Goal: Task Accomplishment & Management: Use online tool/utility

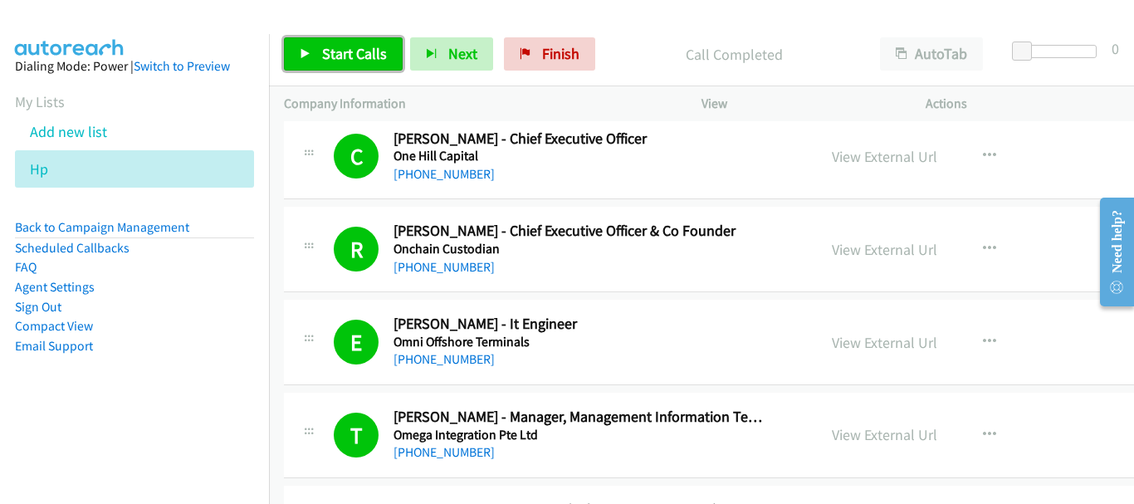
click at [355, 44] on span "Start Calls" at bounding box center [354, 53] width 65 height 19
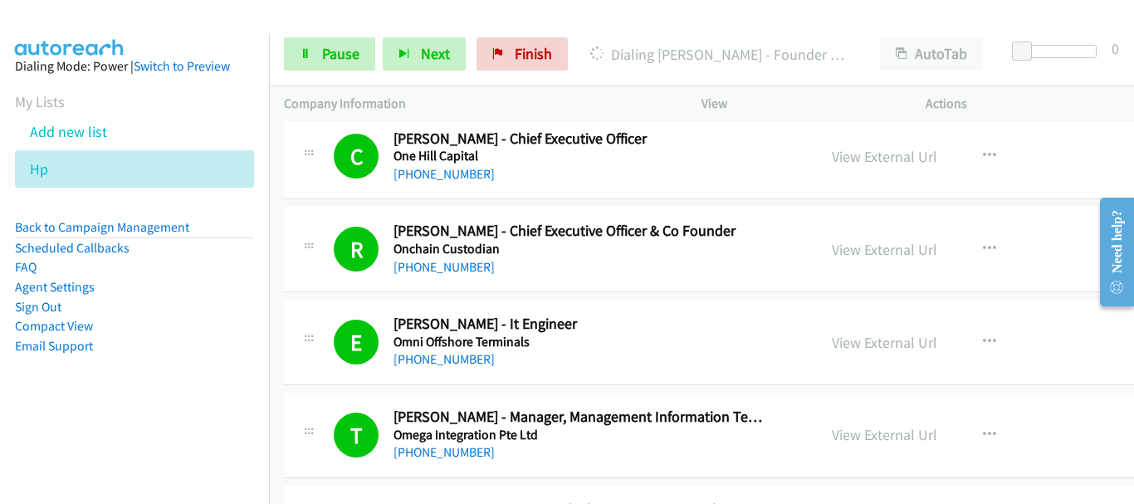
click at [132, 22] on div at bounding box center [559, 32] width 1119 height 64
click at [341, 60] on span "Pause" at bounding box center [340, 53] width 37 height 19
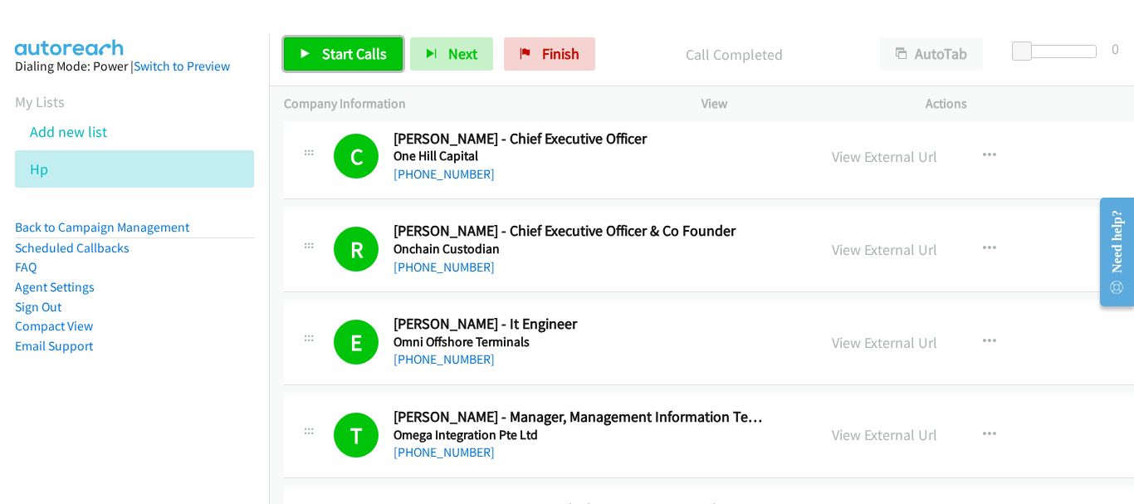
click at [324, 57] on span "Start Calls" at bounding box center [354, 53] width 65 height 19
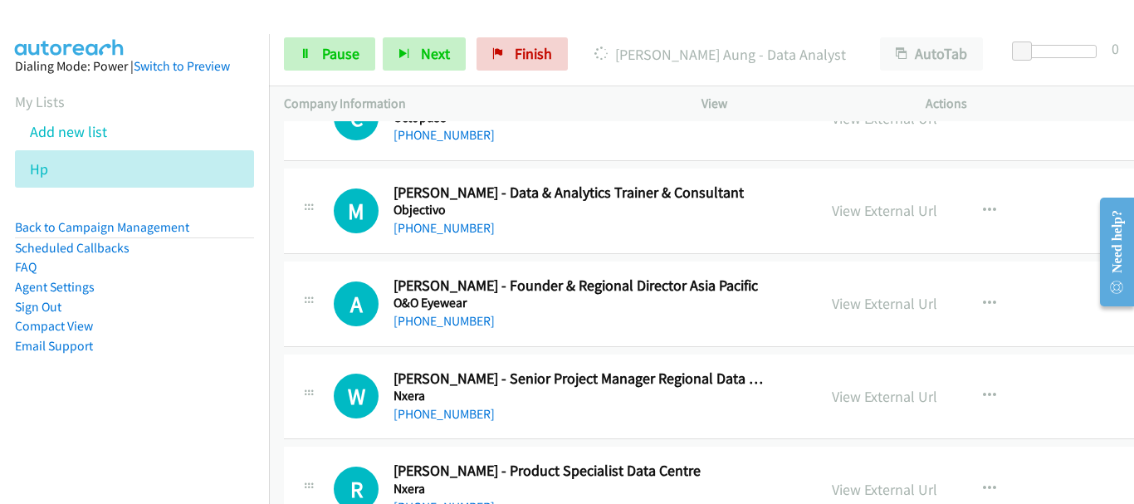
scroll to position [7545, 0]
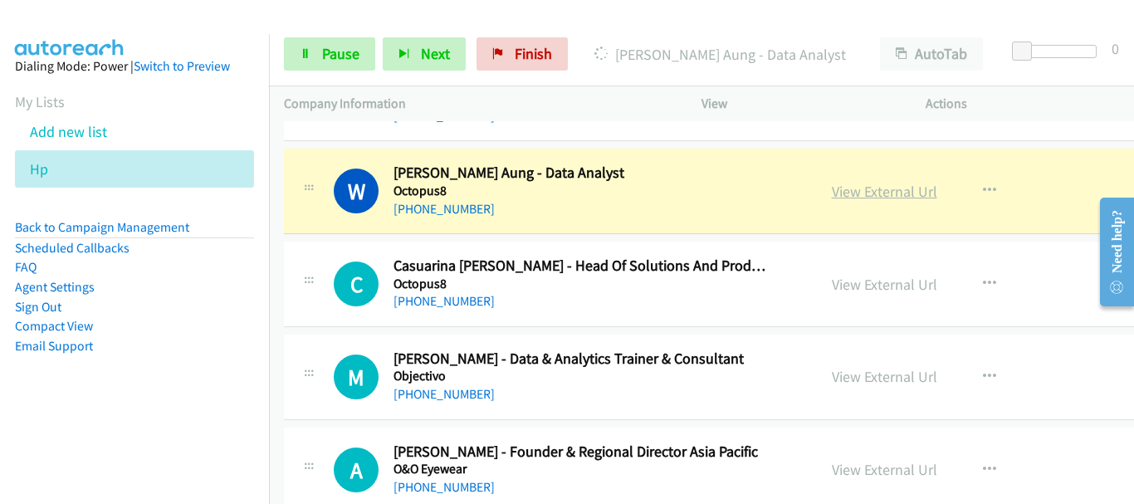
click at [865, 200] on link "View External Url" at bounding box center [884, 191] width 105 height 19
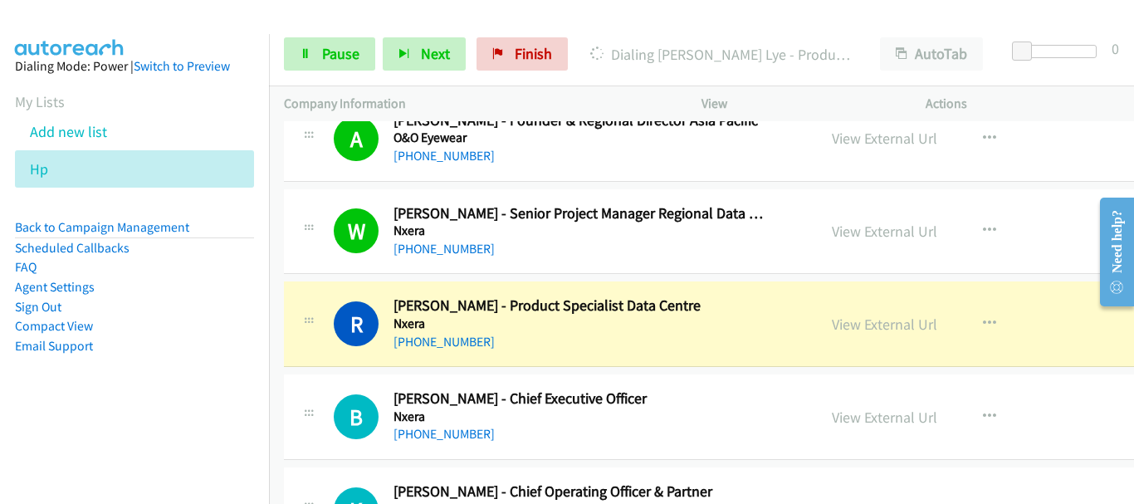
scroll to position [7877, 0]
click at [883, 323] on link "View External Url" at bounding box center [884, 323] width 105 height 19
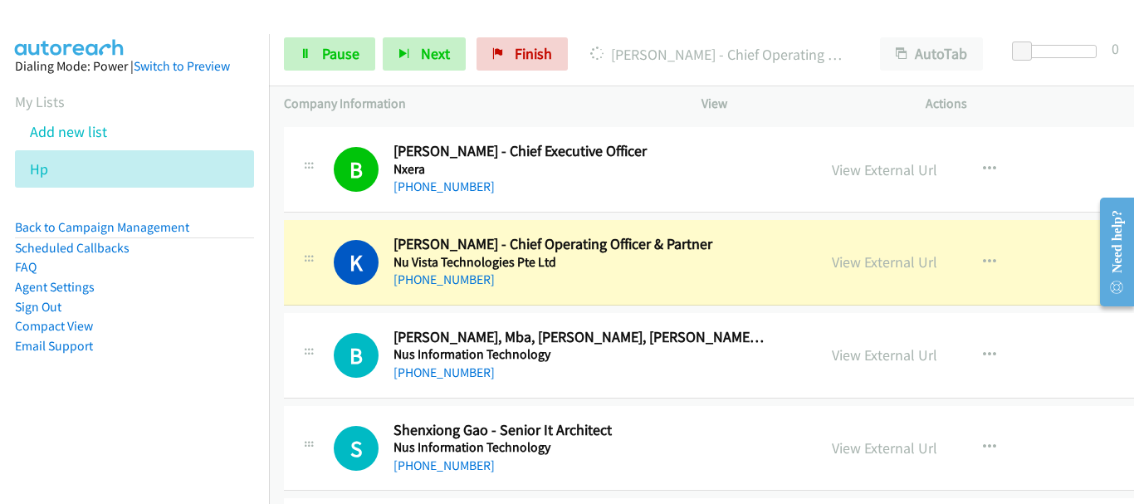
scroll to position [8126, 0]
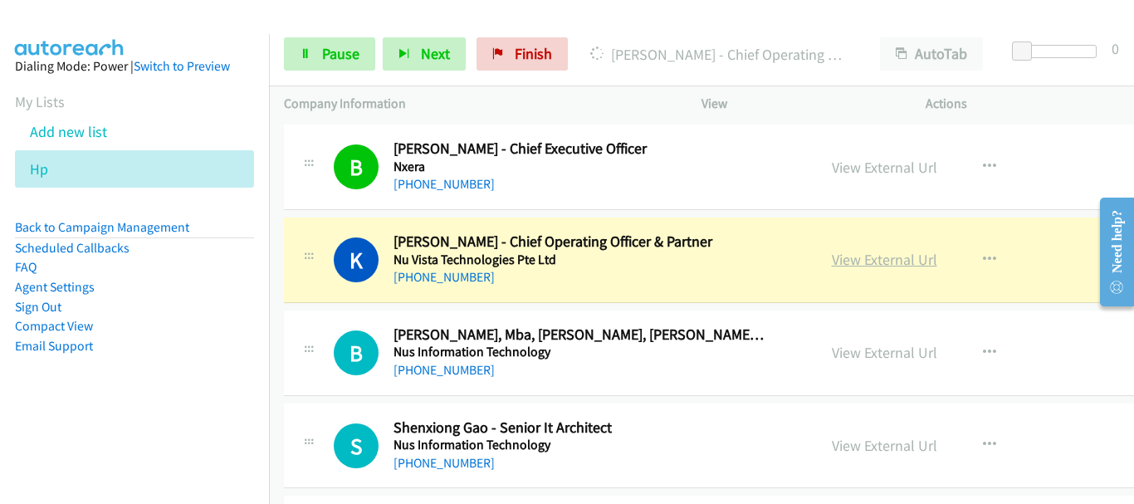
click at [862, 256] on link "View External Url" at bounding box center [884, 259] width 105 height 19
click at [293, 53] on link "Pause" at bounding box center [329, 53] width 91 height 33
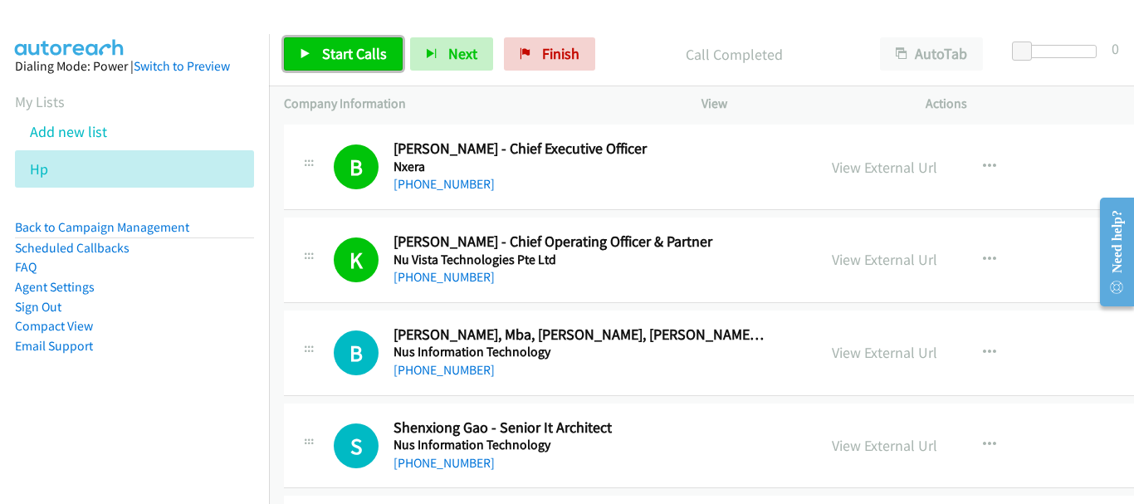
click at [349, 62] on span "Start Calls" at bounding box center [354, 53] width 65 height 19
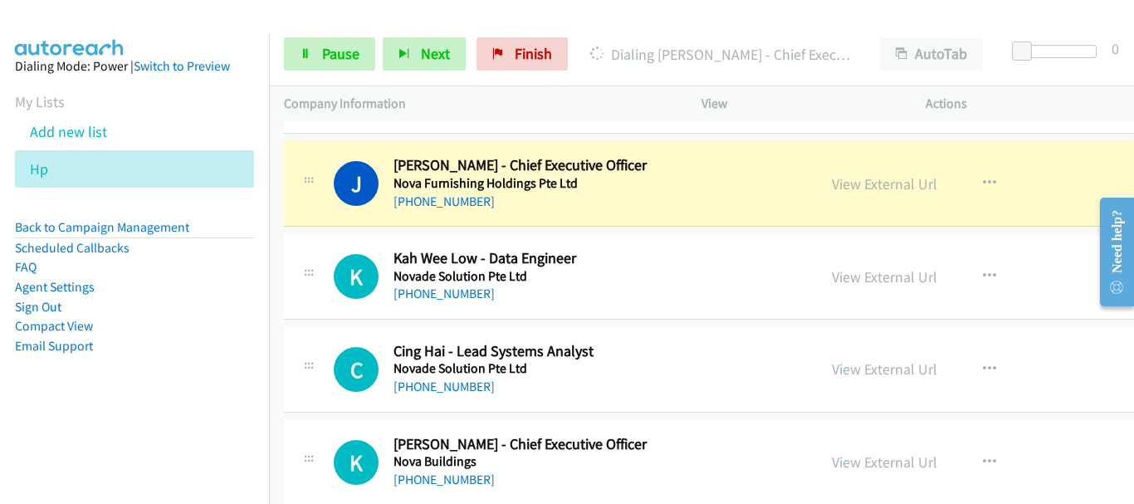
scroll to position [9039, 0]
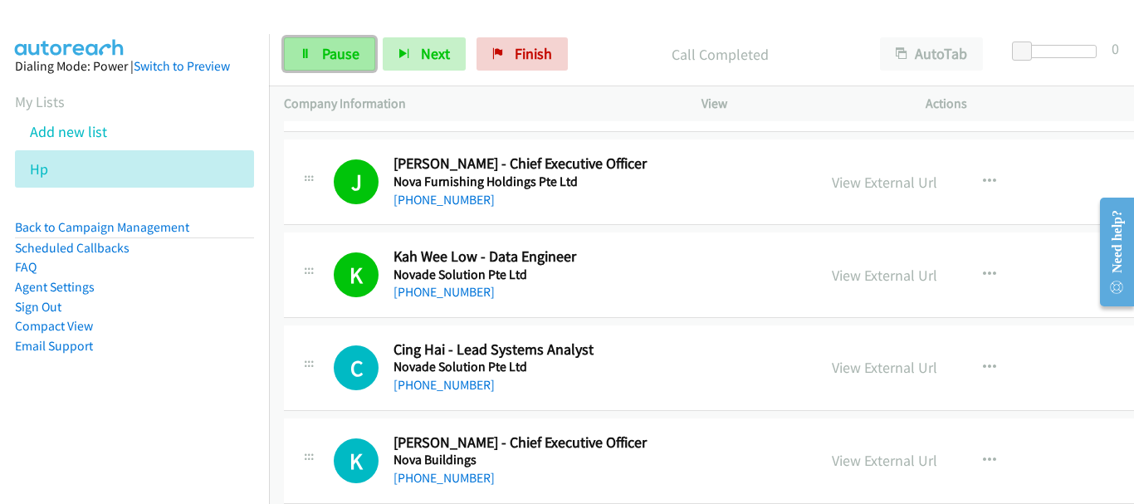
click at [353, 48] on span "Pause" at bounding box center [340, 53] width 37 height 19
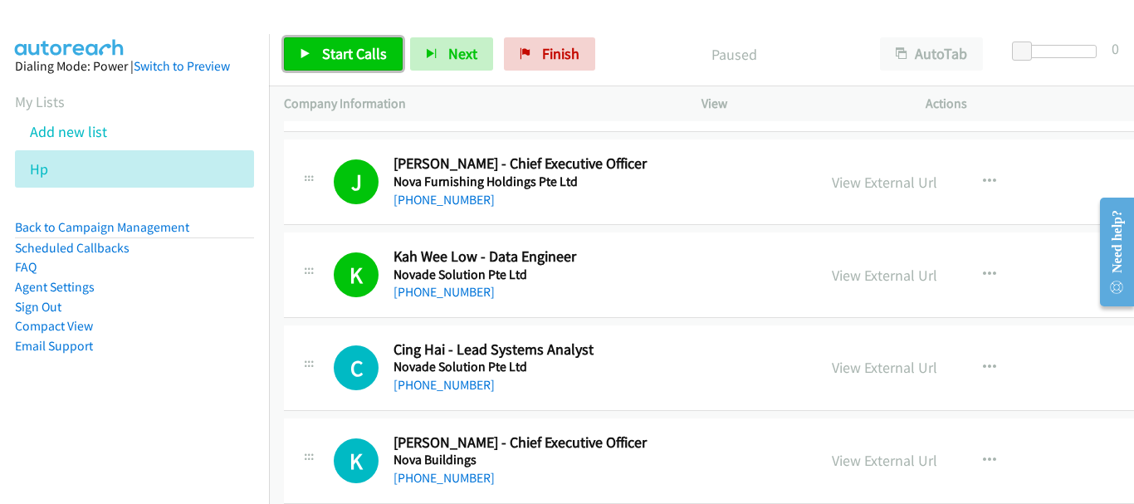
click at [349, 46] on span "Start Calls" at bounding box center [354, 53] width 65 height 19
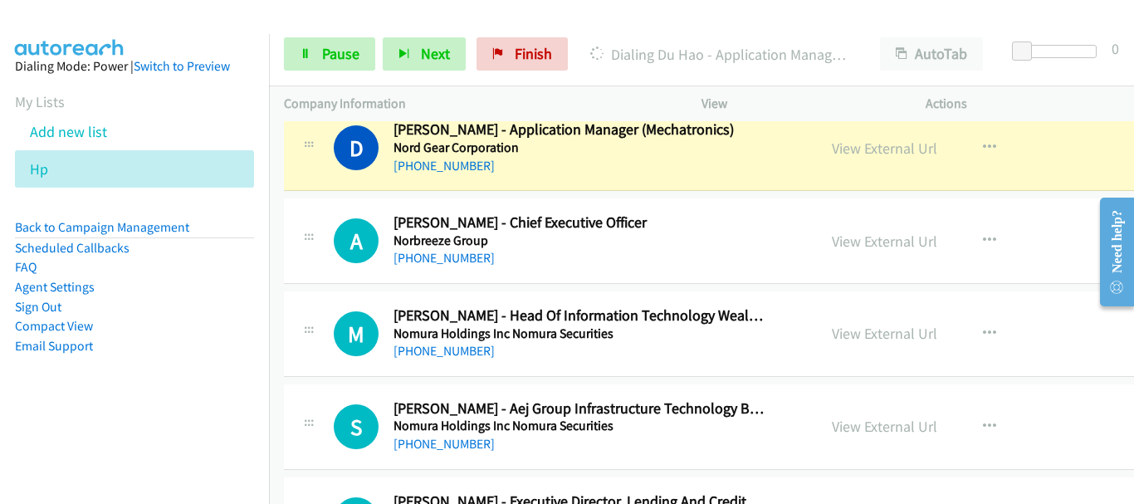
scroll to position [9454, 0]
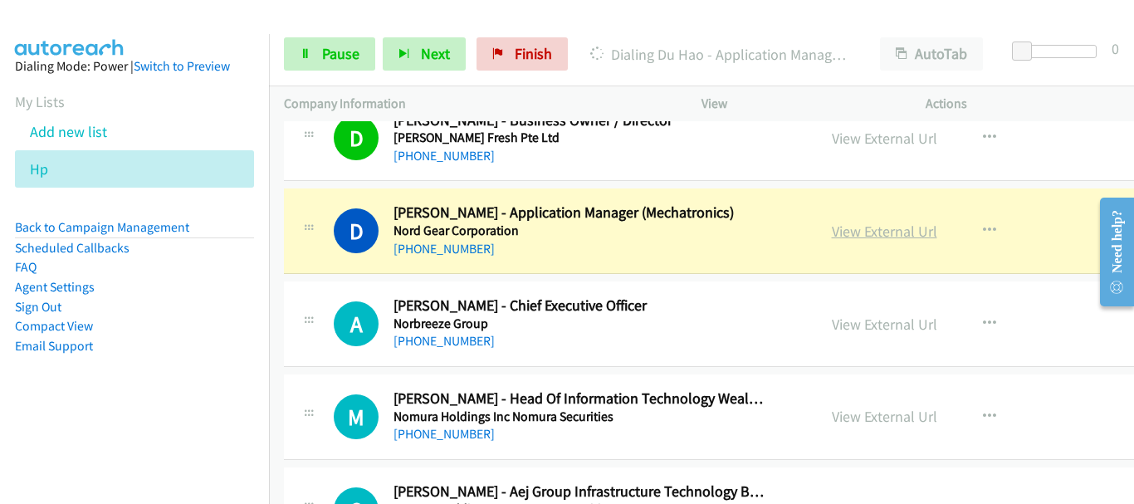
click at [873, 236] on link "View External Url" at bounding box center [884, 231] width 105 height 19
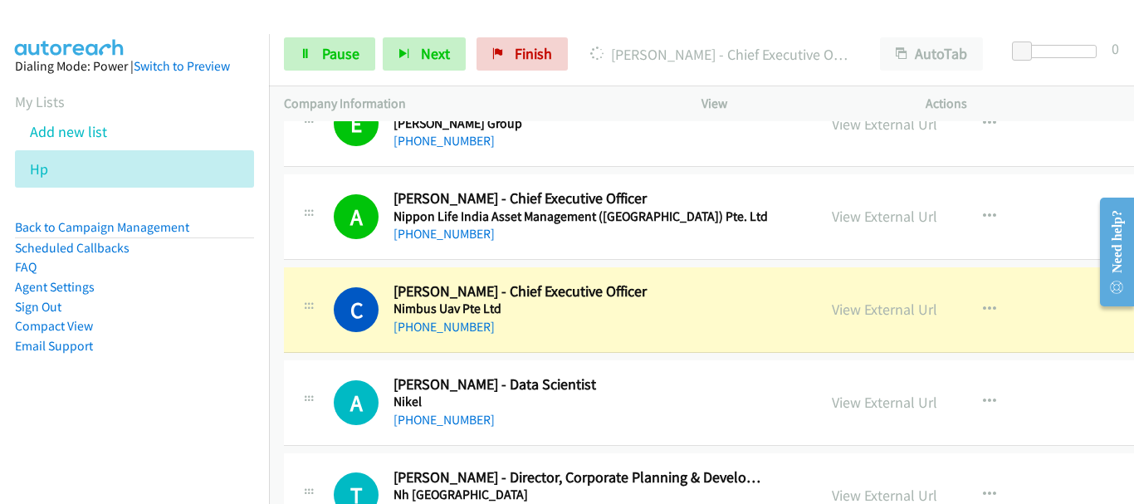
scroll to position [10201, 0]
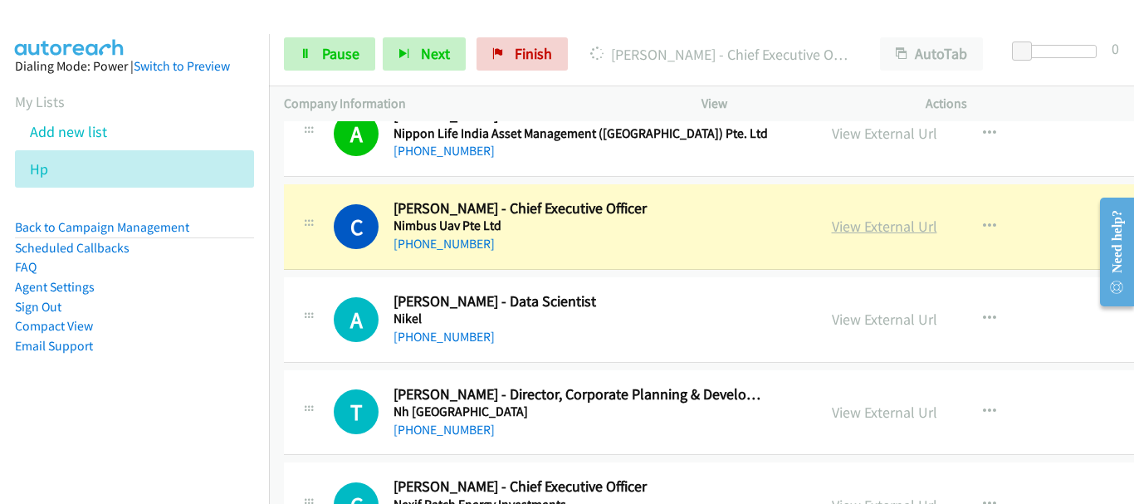
click at [861, 229] on link "View External Url" at bounding box center [884, 226] width 105 height 19
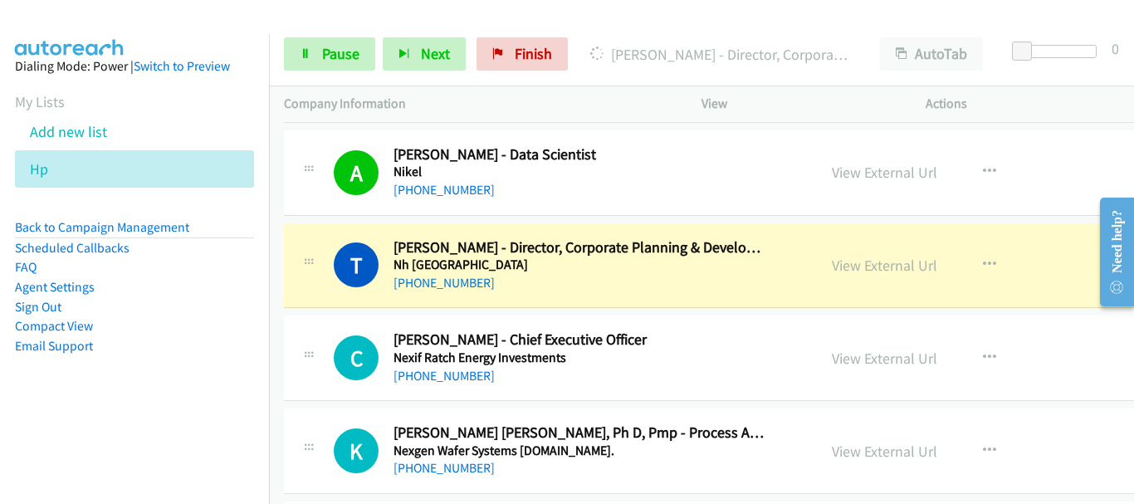
scroll to position [10367, 0]
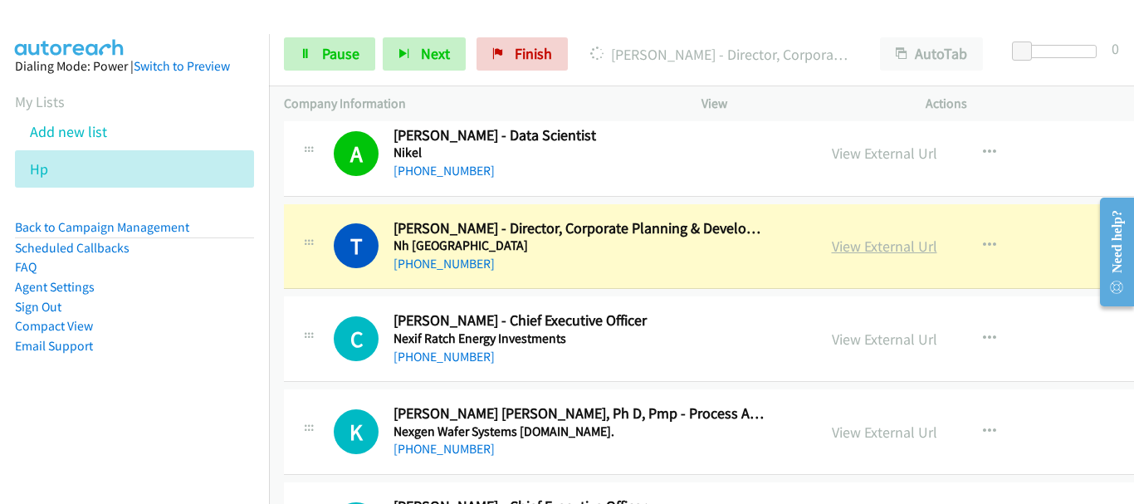
click at [895, 242] on link "View External Url" at bounding box center [884, 246] width 105 height 19
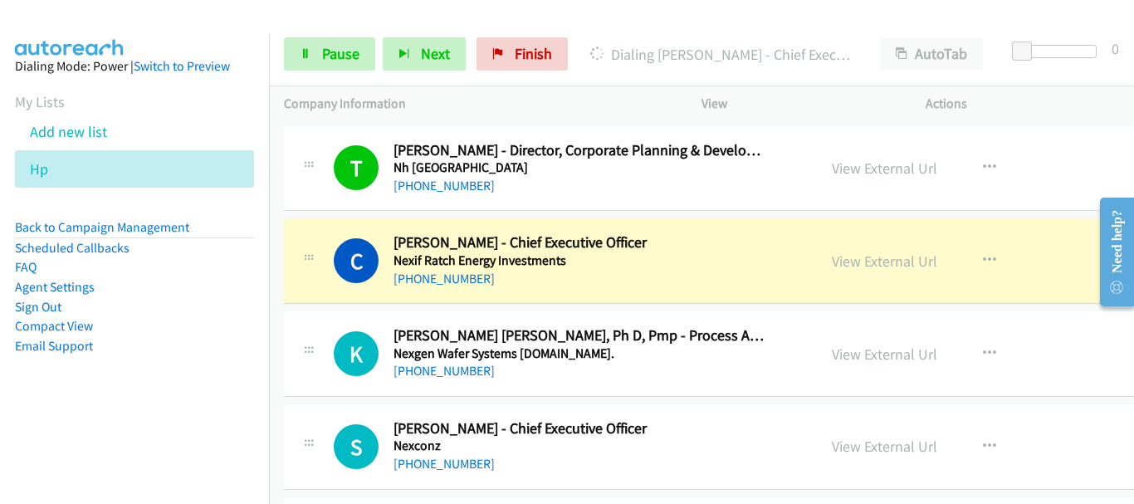
scroll to position [10533, 0]
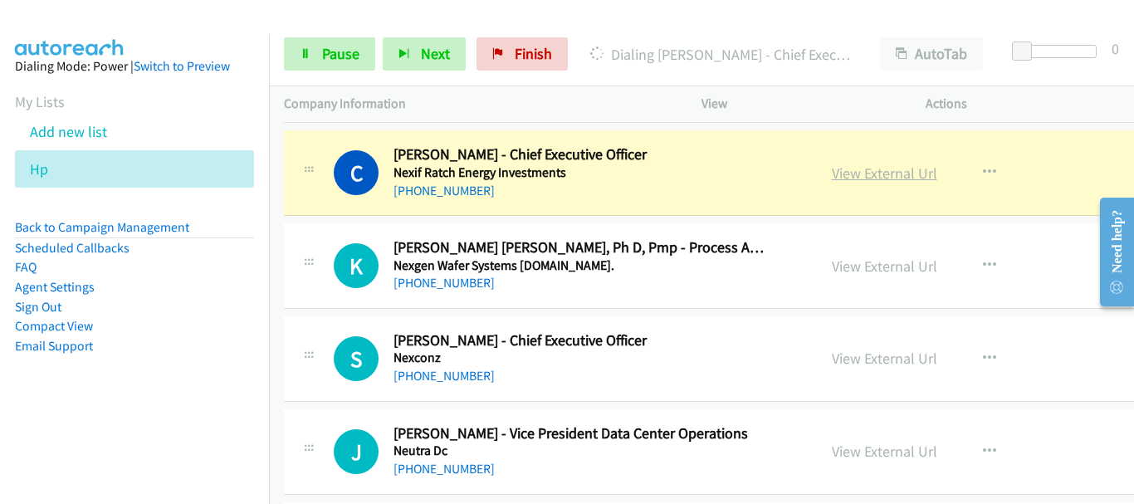
click at [837, 178] on link "View External Url" at bounding box center [884, 172] width 105 height 19
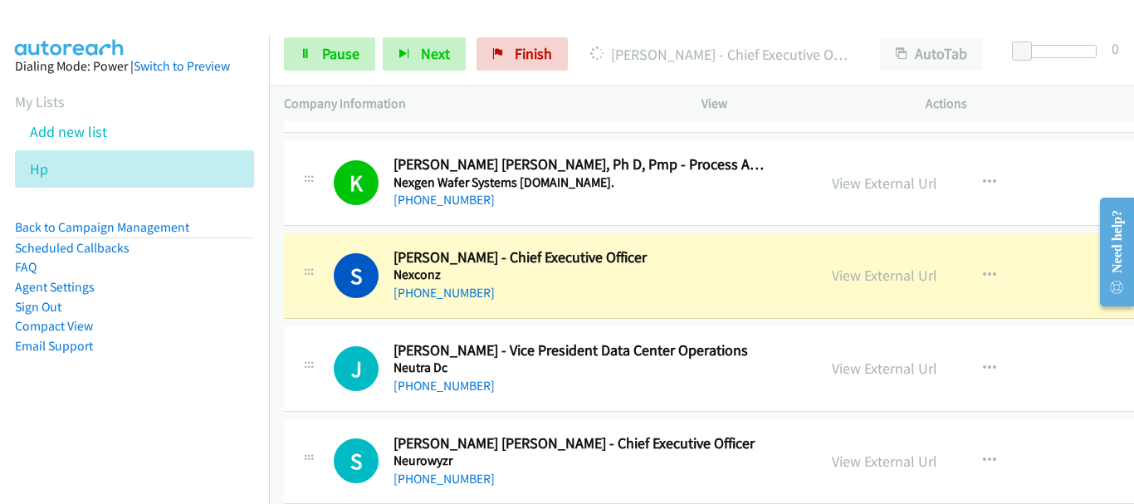
scroll to position [10699, 0]
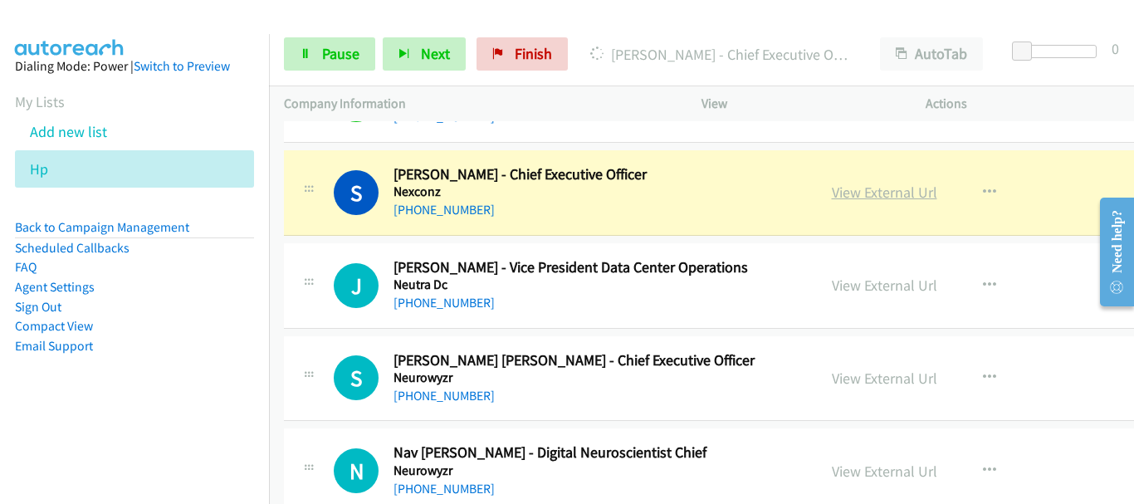
click at [860, 188] on link "View External Url" at bounding box center [884, 192] width 105 height 19
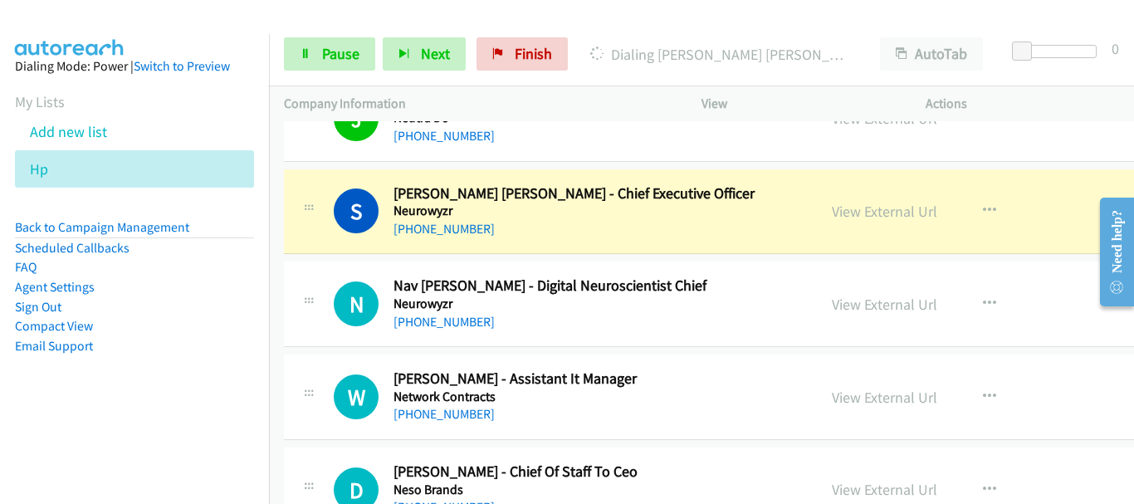
scroll to position [10865, 0]
click at [832, 216] on link "View External Url" at bounding box center [884, 211] width 105 height 19
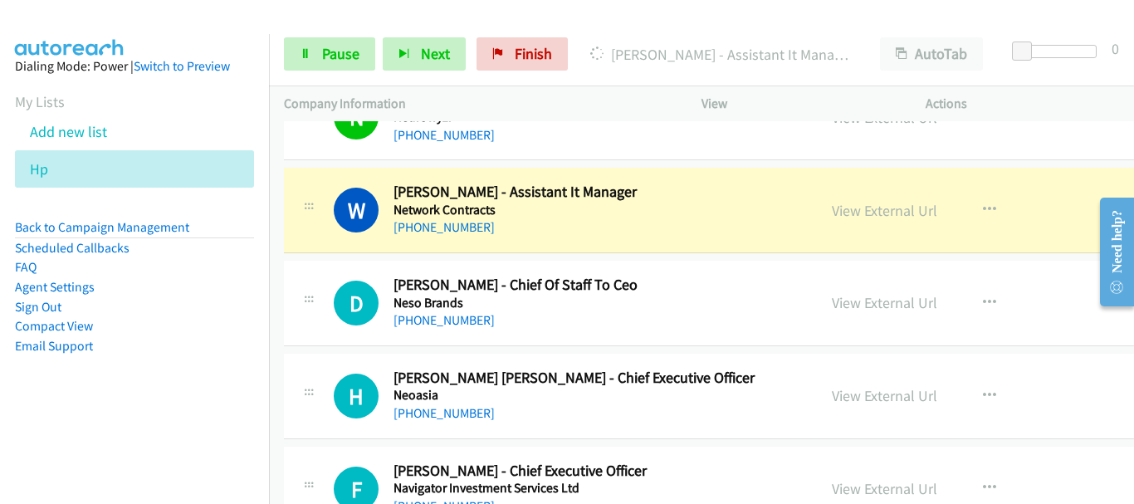
scroll to position [11114, 0]
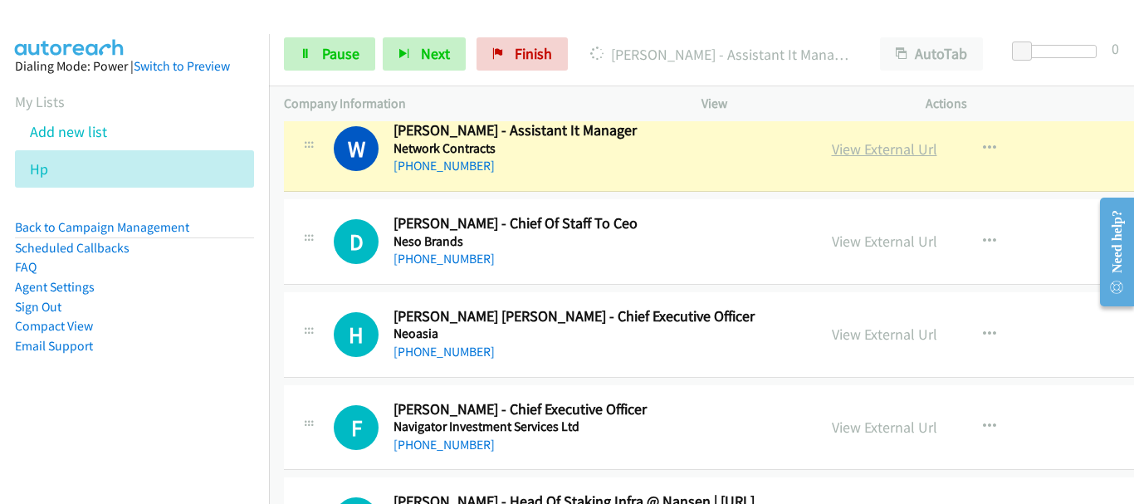
click at [851, 143] on link "View External Url" at bounding box center [884, 148] width 105 height 19
click at [342, 56] on span "Pause" at bounding box center [340, 53] width 37 height 19
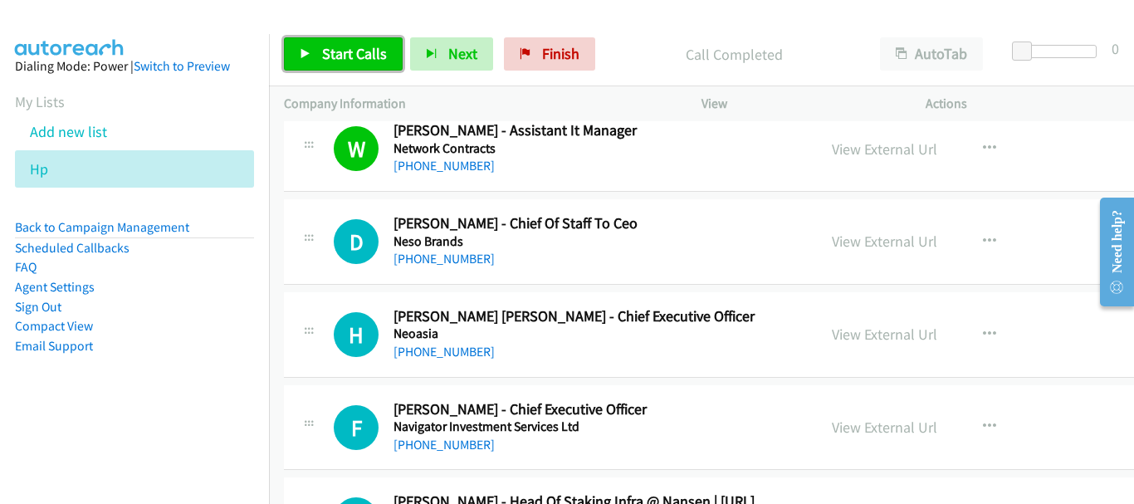
click at [321, 42] on link "Start Calls" at bounding box center [343, 53] width 119 height 33
click at [322, 56] on span "Start Calls" at bounding box center [354, 53] width 65 height 19
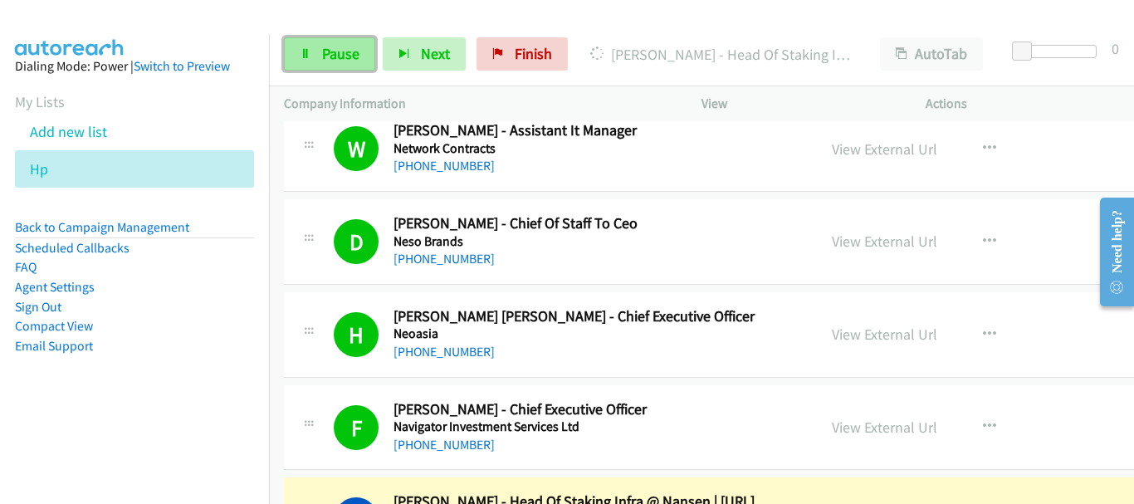
click at [349, 57] on span "Pause" at bounding box center [340, 53] width 37 height 19
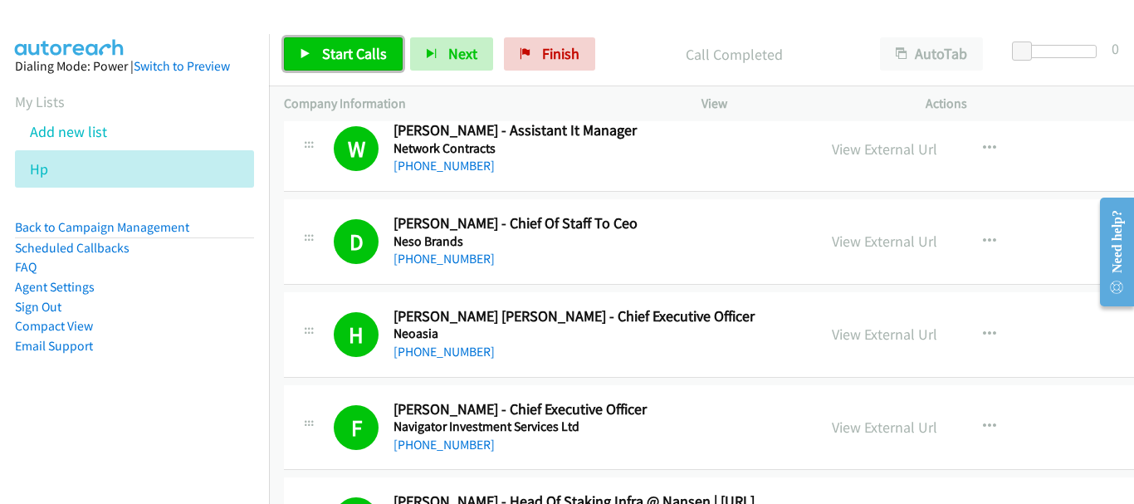
click at [334, 51] on span "Start Calls" at bounding box center [354, 53] width 65 height 19
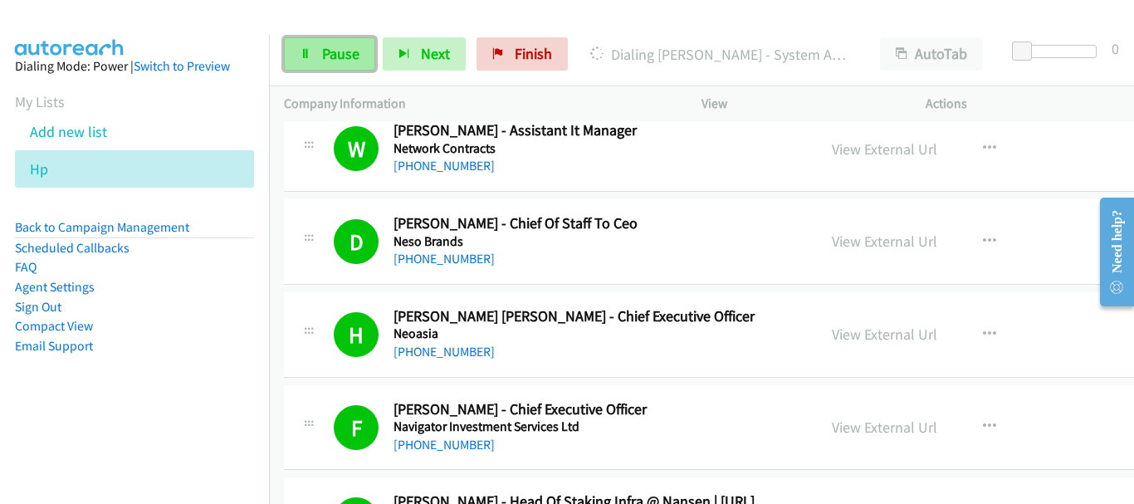
click at [339, 55] on span "Pause" at bounding box center [340, 53] width 37 height 19
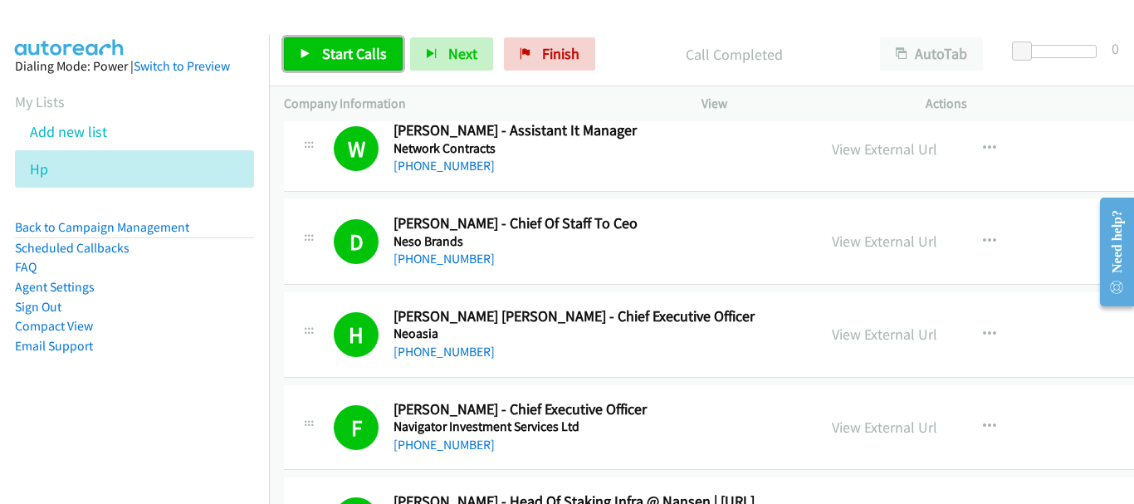
click at [360, 63] on link "Start Calls" at bounding box center [343, 53] width 119 height 33
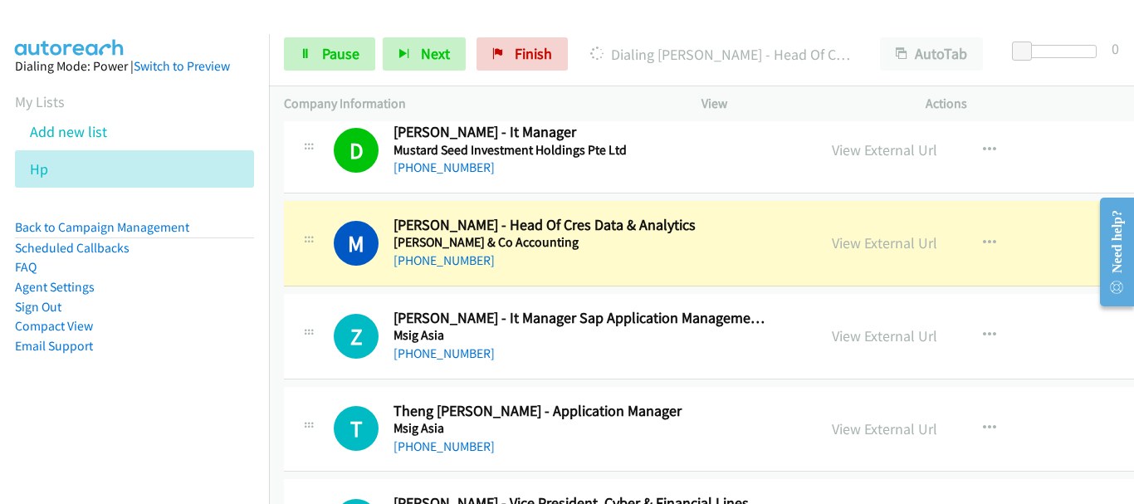
scroll to position [11695, 0]
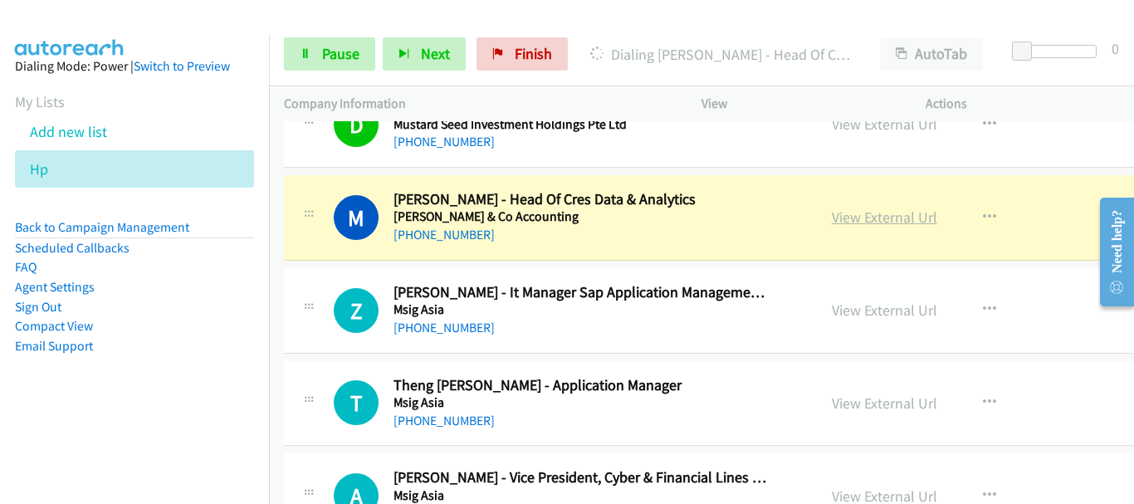
click at [846, 223] on link "View External Url" at bounding box center [884, 216] width 105 height 19
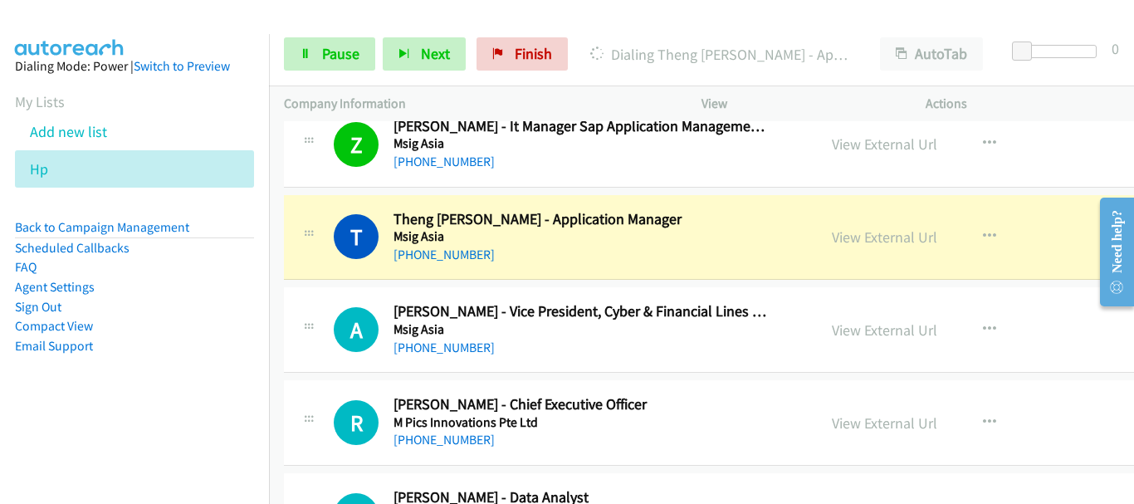
scroll to position [11944, 0]
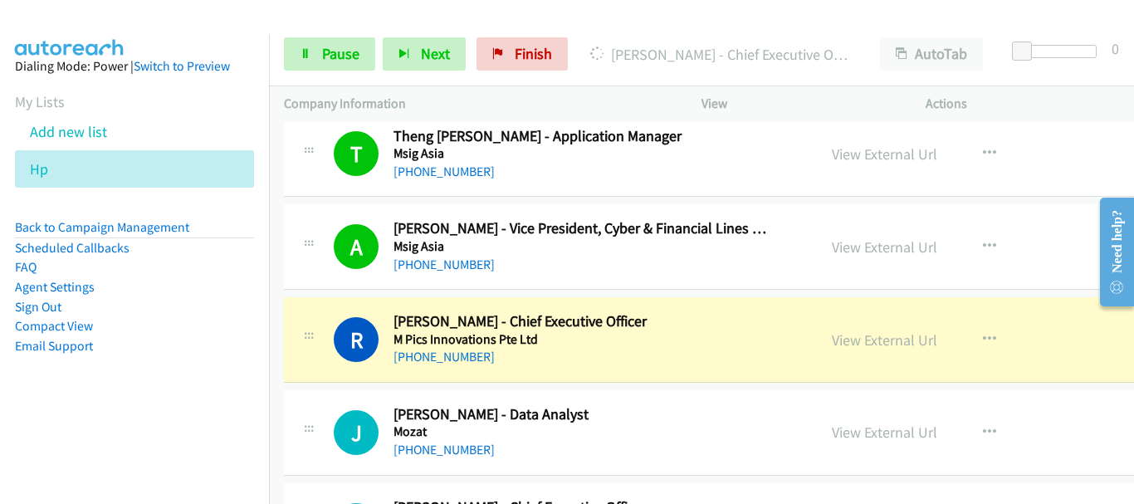
drag, startPoint x: 101, startPoint y: 32, endPoint x: 127, endPoint y: 43, distance: 27.9
click at [101, 32] on img at bounding box center [69, 29] width 124 height 58
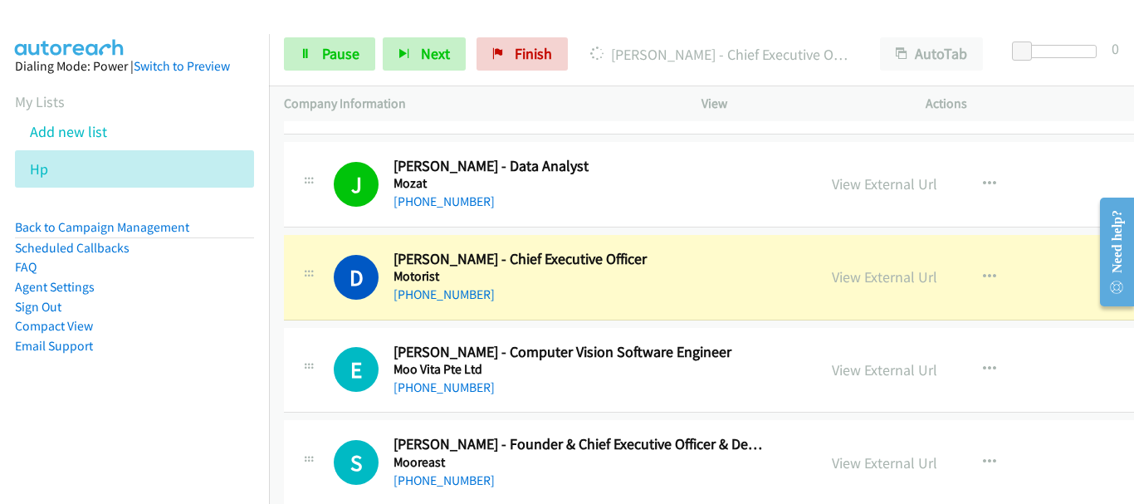
scroll to position [12193, 0]
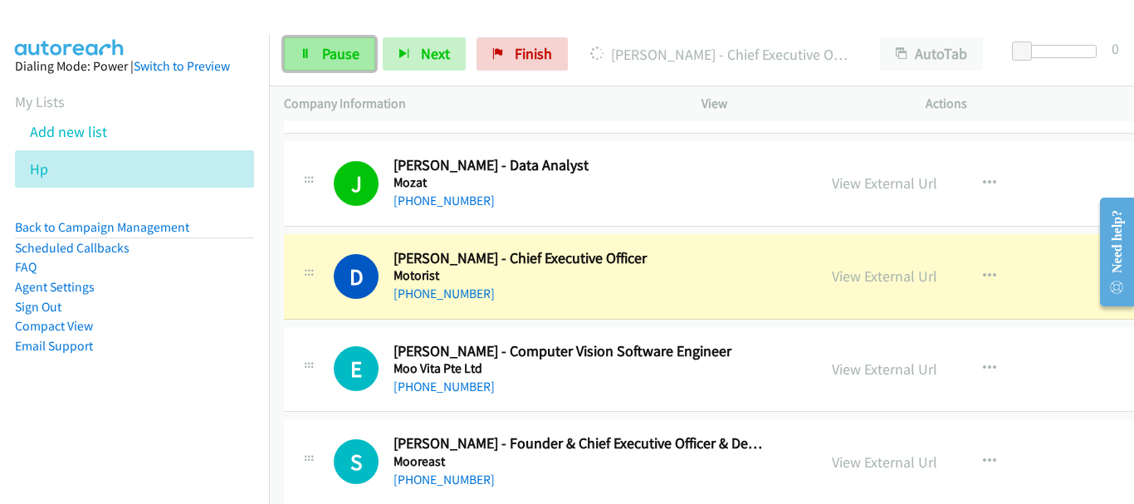
click at [323, 57] on span "Pause" at bounding box center [340, 53] width 37 height 19
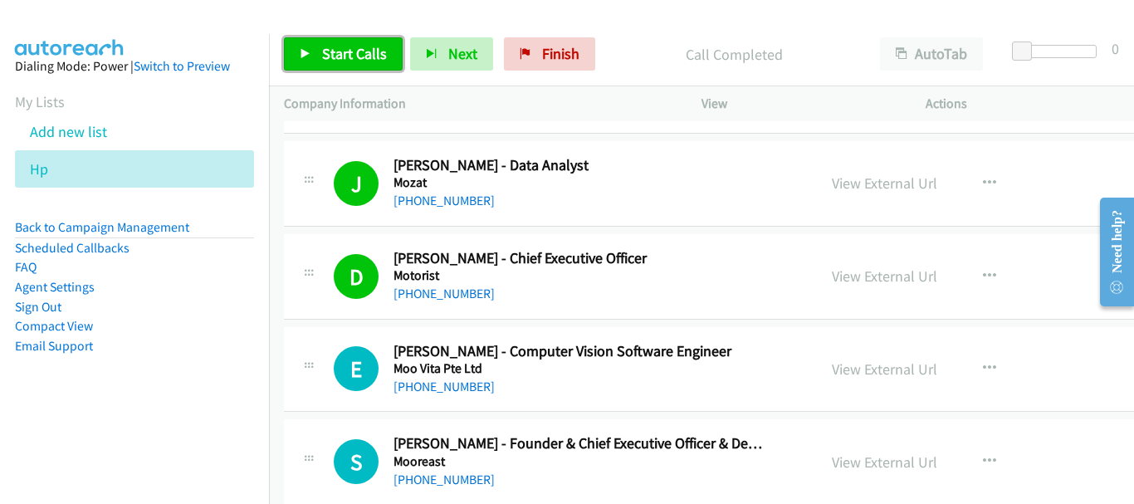
click at [335, 49] on span "Start Calls" at bounding box center [354, 53] width 65 height 19
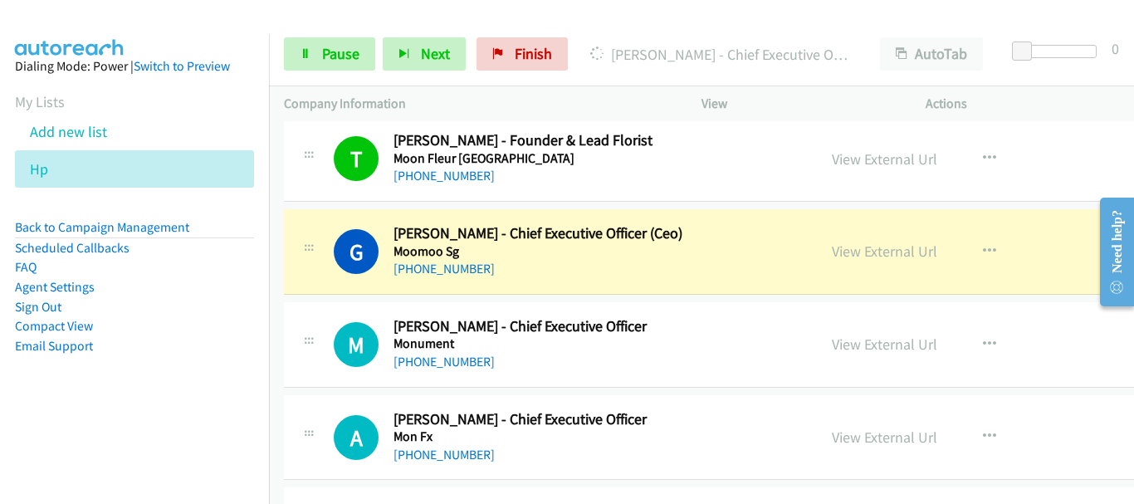
scroll to position [12608, 0]
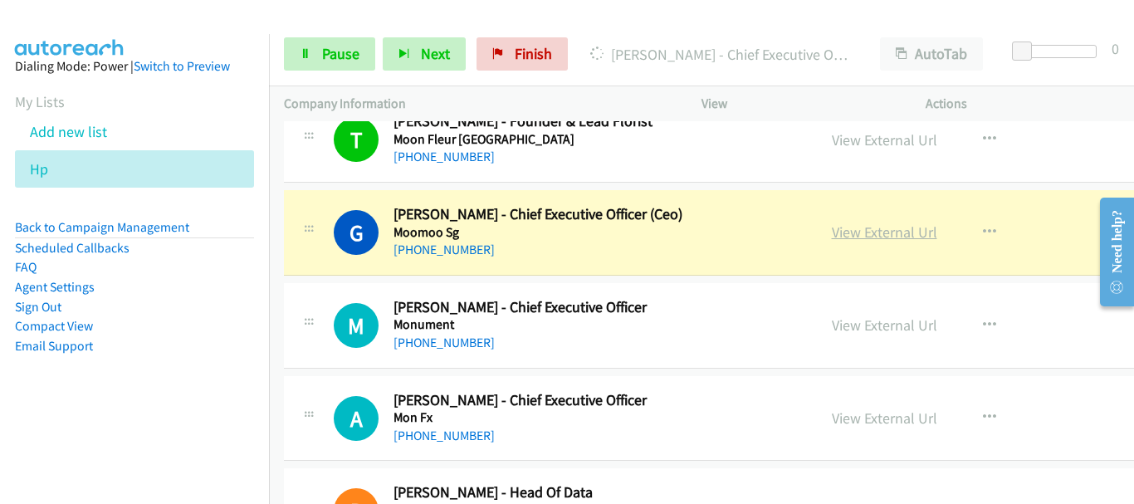
click at [832, 237] on link "View External Url" at bounding box center [884, 231] width 105 height 19
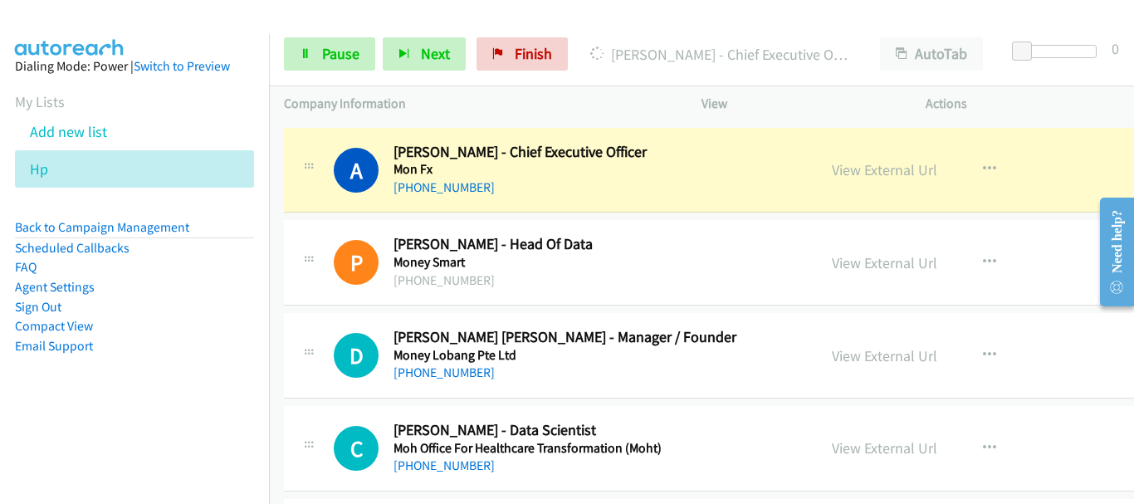
scroll to position [12857, 0]
click at [1017, 114] on div "Actions" at bounding box center [1022, 103] width 224 height 35
click at [876, 169] on link "View External Url" at bounding box center [884, 168] width 105 height 19
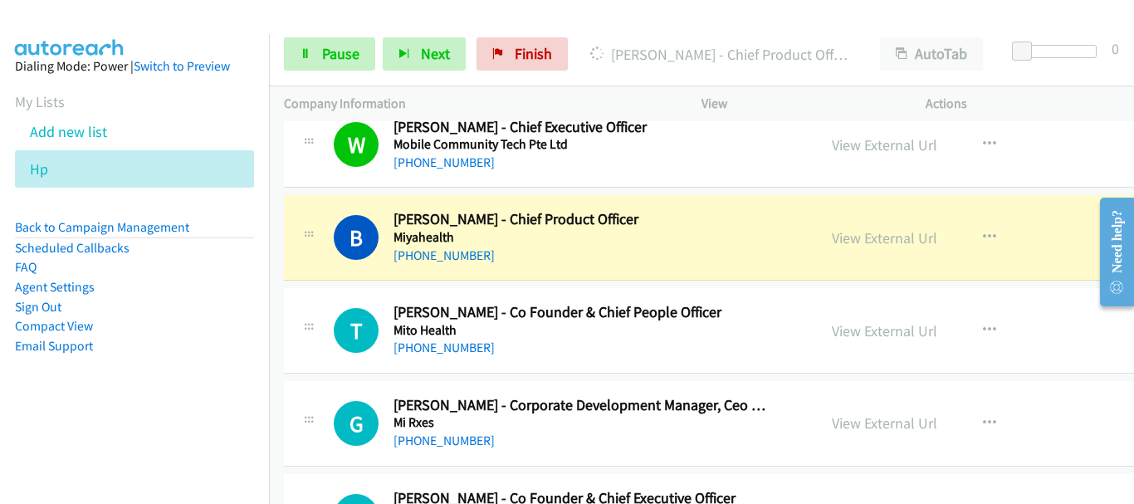
scroll to position [13521, 0]
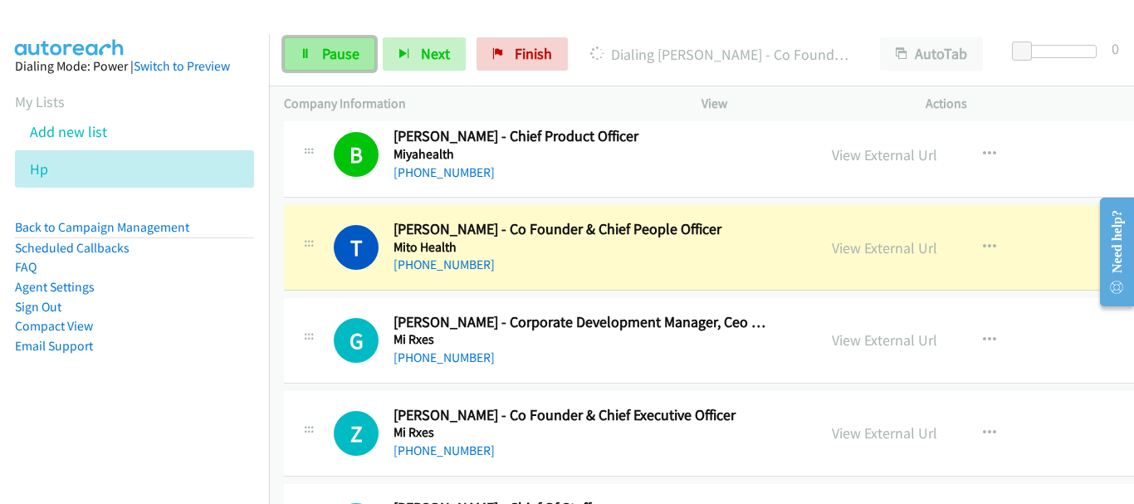
drag, startPoint x: 285, startPoint y: 58, endPoint x: 297, endPoint y: 55, distance: 12.1
click at [285, 58] on link "Pause" at bounding box center [329, 53] width 91 height 33
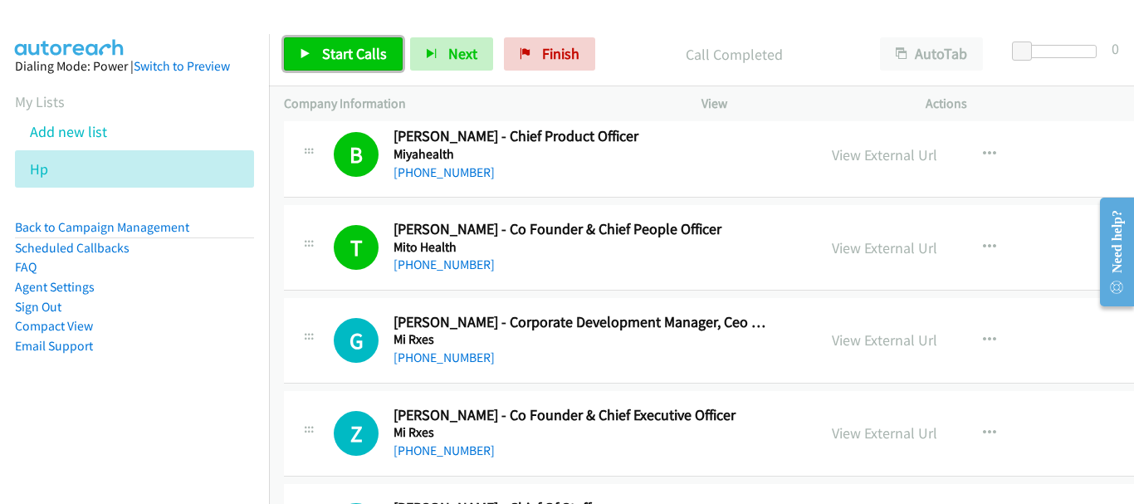
click at [326, 54] on span "Start Calls" at bounding box center [354, 53] width 65 height 19
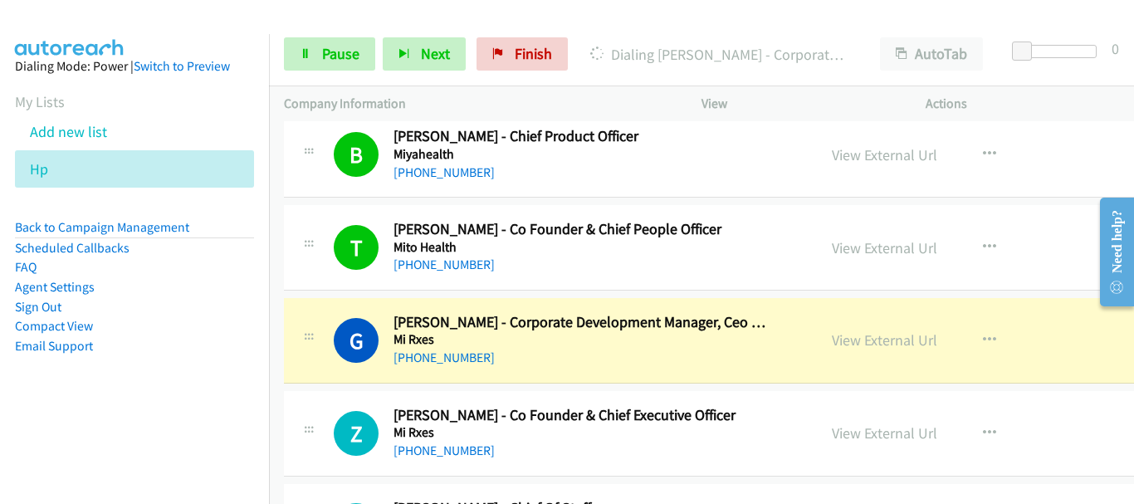
scroll to position [13604, 0]
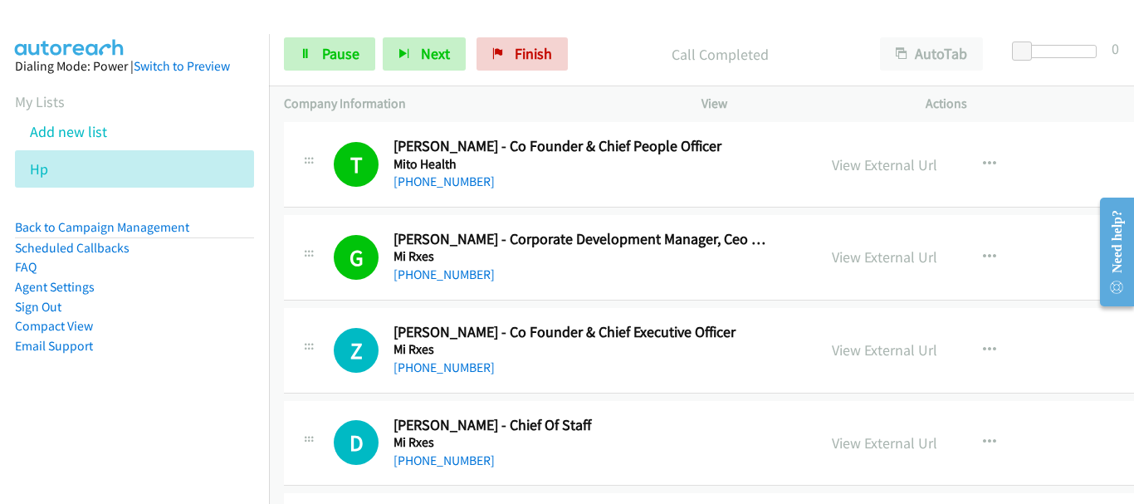
click at [925, 90] on div "Actions" at bounding box center [1022, 103] width 224 height 35
click at [915, 72] on div at bounding box center [915, 72] width 0 height 0
drag, startPoint x: 291, startPoint y: 44, endPoint x: 324, endPoint y: 51, distance: 33.0
click at [292, 44] on link "Pause" at bounding box center [329, 53] width 91 height 33
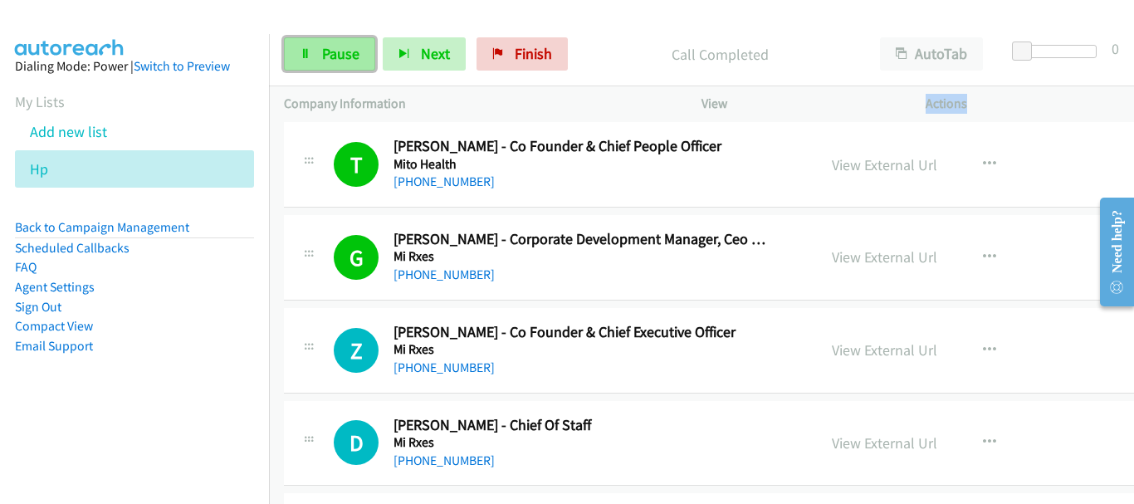
click at [324, 51] on span "Pause" at bounding box center [340, 53] width 37 height 19
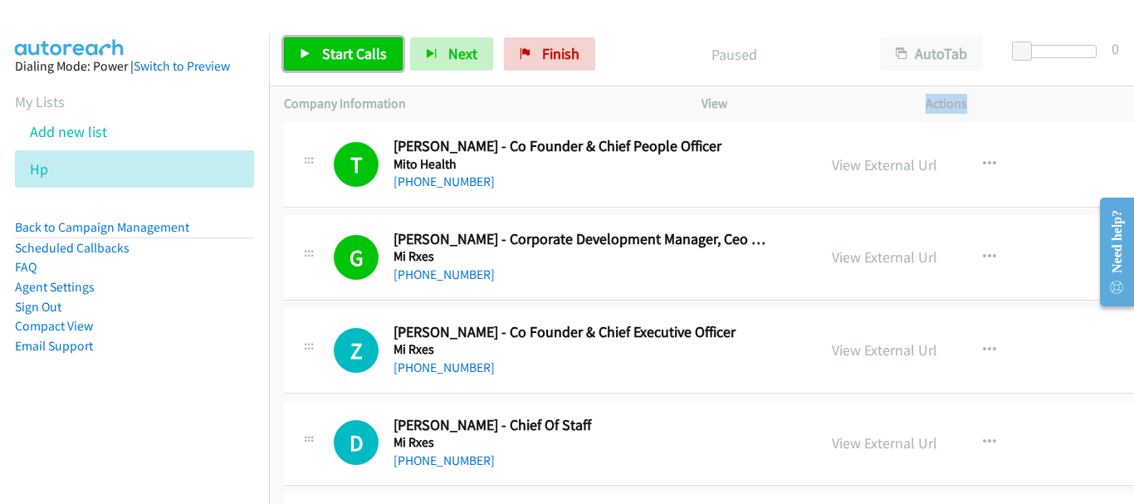
click at [315, 44] on link "Start Calls" at bounding box center [343, 53] width 119 height 33
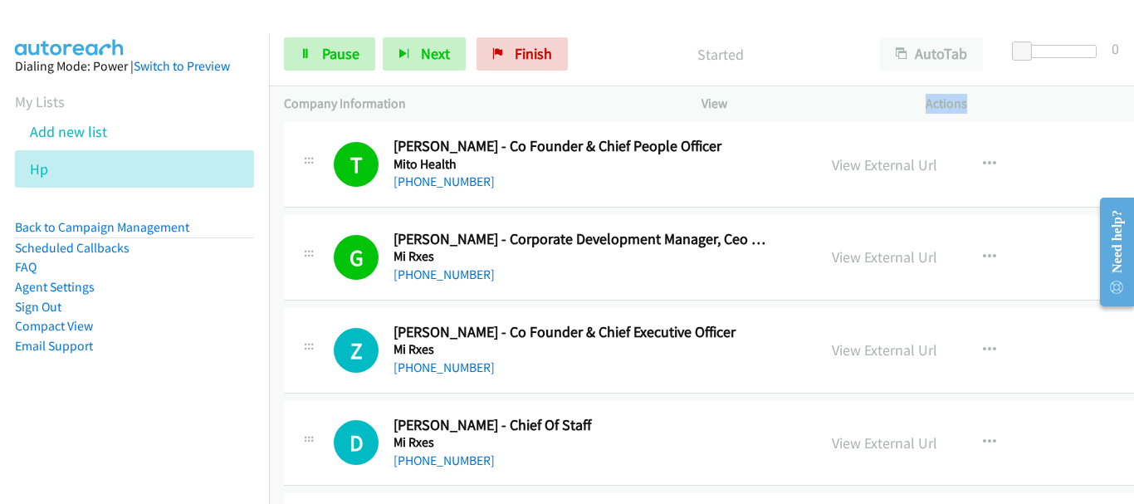
click at [407, 27] on div "Start Calls Pause Next Finish Started AutoTab AutoTab 0" at bounding box center [701, 54] width 865 height 64
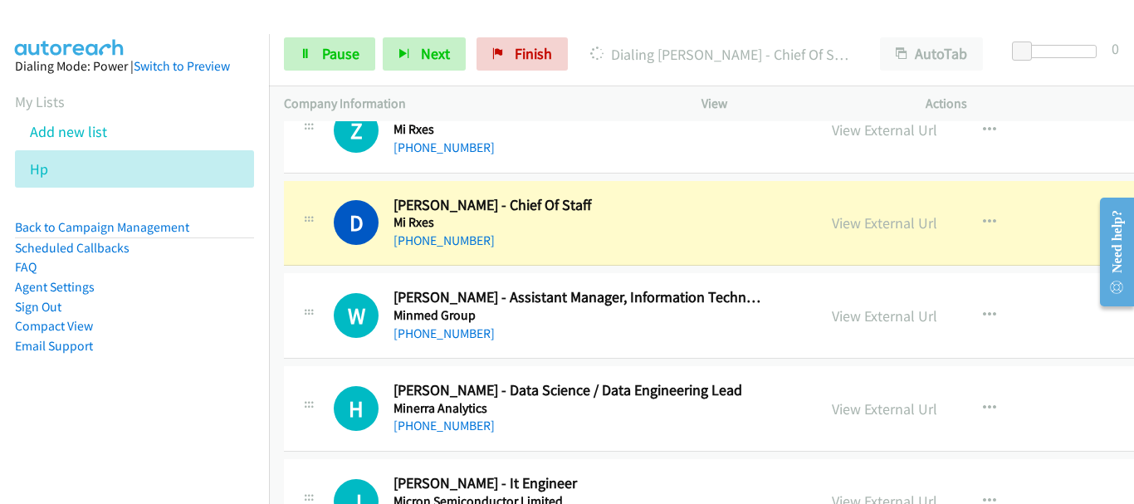
scroll to position [13853, 0]
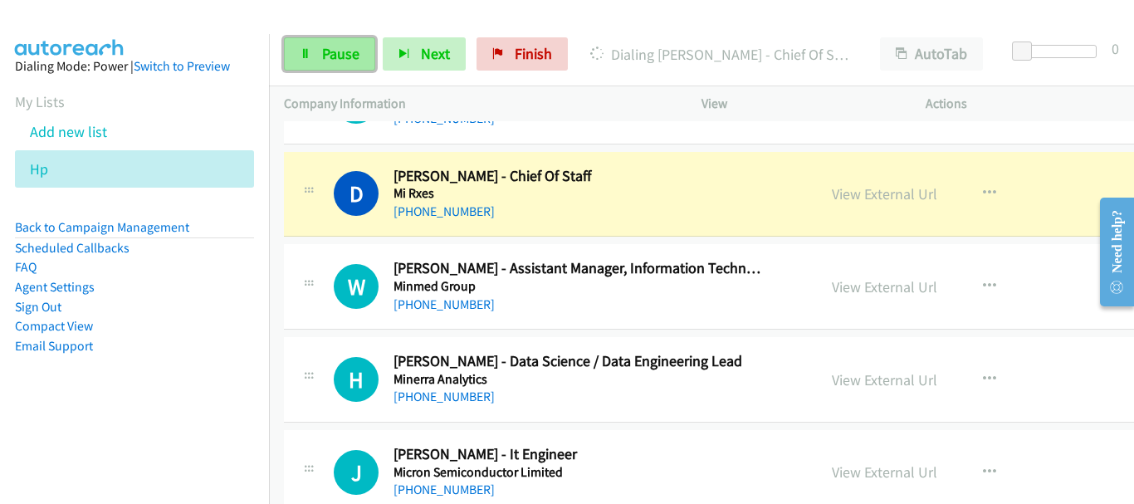
click at [346, 57] on span "Pause" at bounding box center [340, 53] width 37 height 19
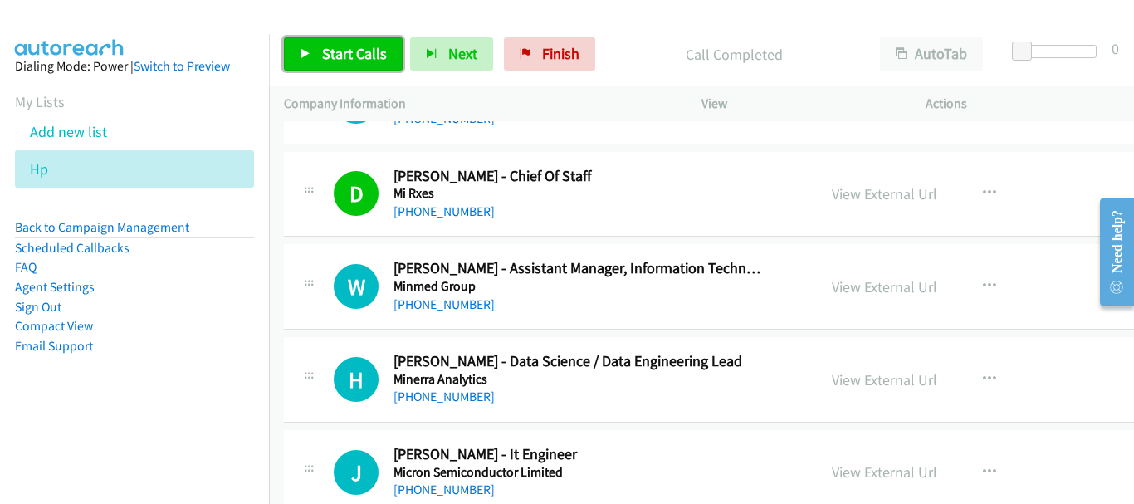
click at [358, 66] on link "Start Calls" at bounding box center [343, 53] width 119 height 33
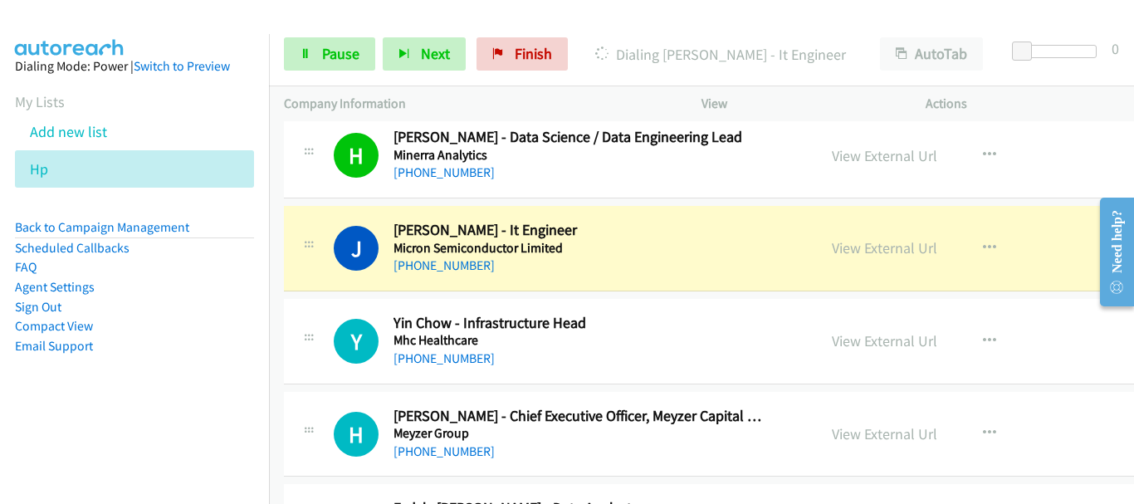
scroll to position [14102, 0]
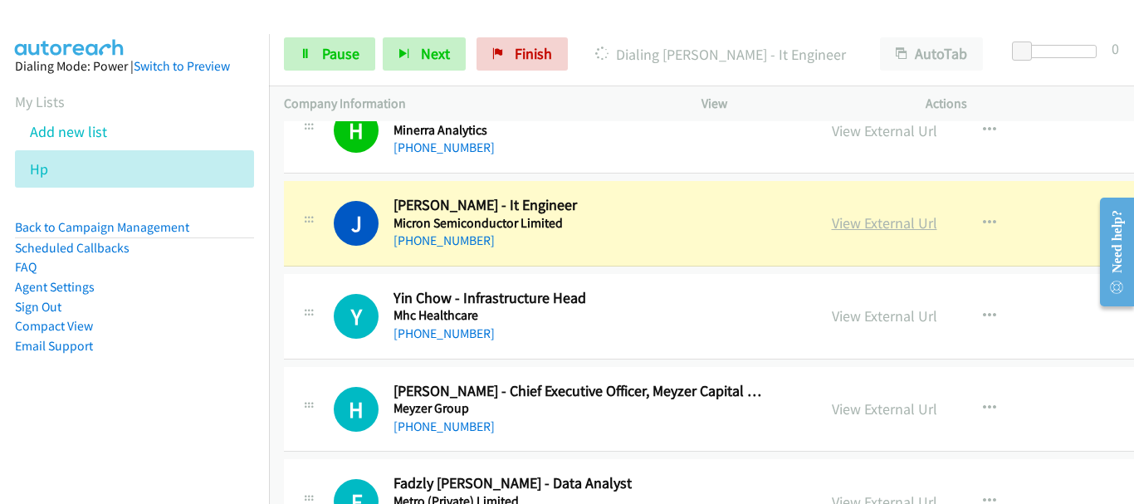
click at [866, 218] on link "View External Url" at bounding box center [884, 222] width 105 height 19
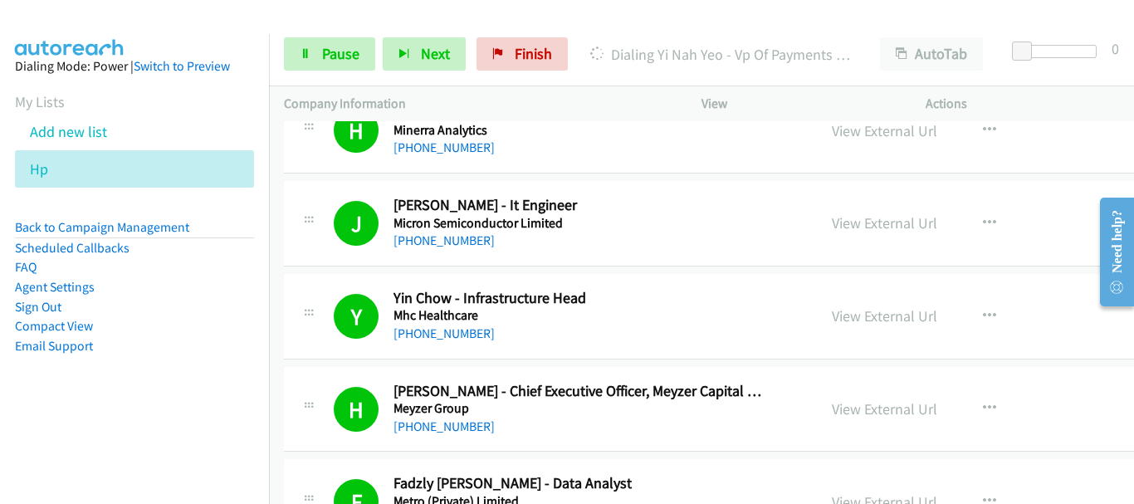
drag, startPoint x: 104, startPoint y: 21, endPoint x: 271, endPoint y: 48, distance: 169.9
click at [104, 21] on img at bounding box center [69, 29] width 124 height 58
click at [335, 52] on span "Pause" at bounding box center [340, 53] width 37 height 19
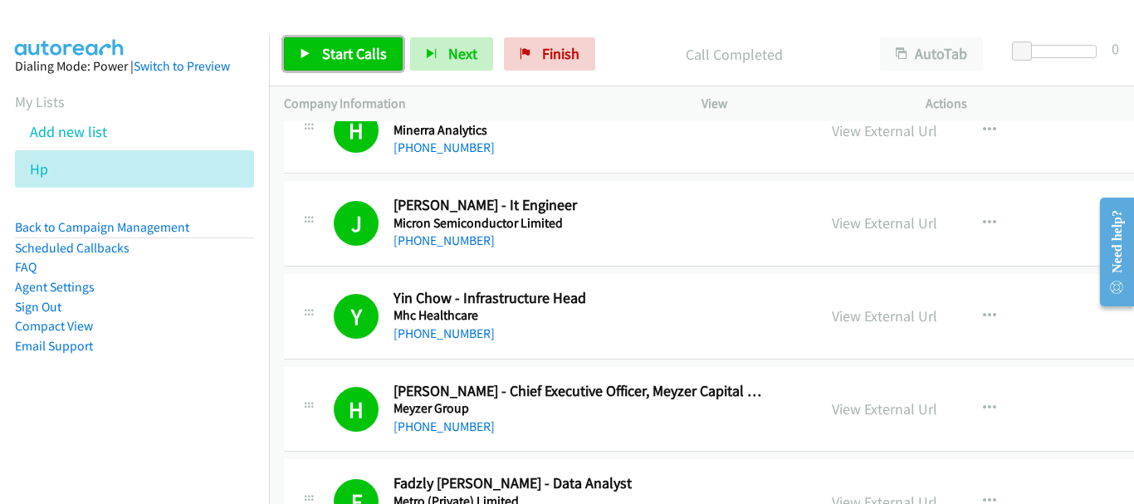
click at [354, 46] on span "Start Calls" at bounding box center [354, 53] width 65 height 19
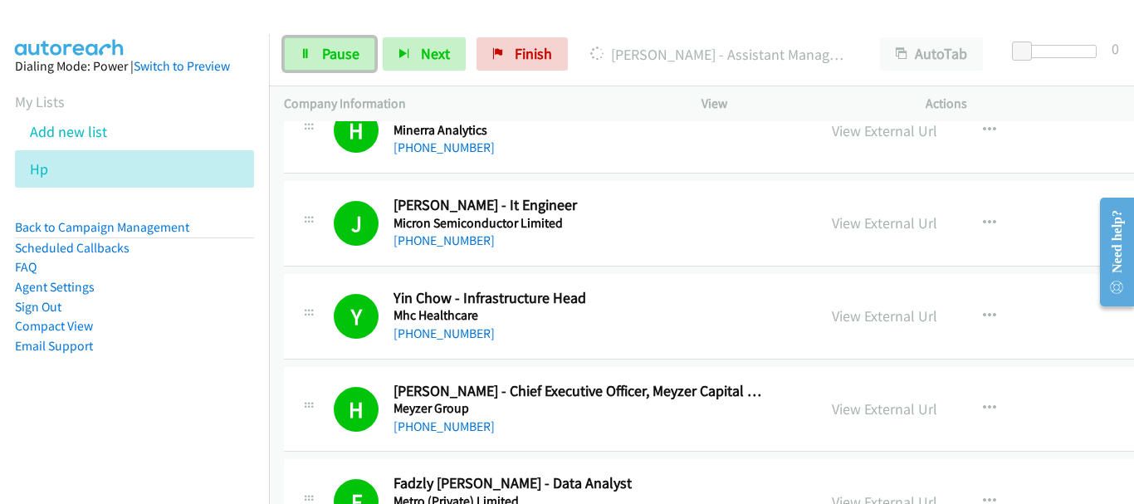
click at [335, 46] on span "Pause" at bounding box center [340, 53] width 37 height 19
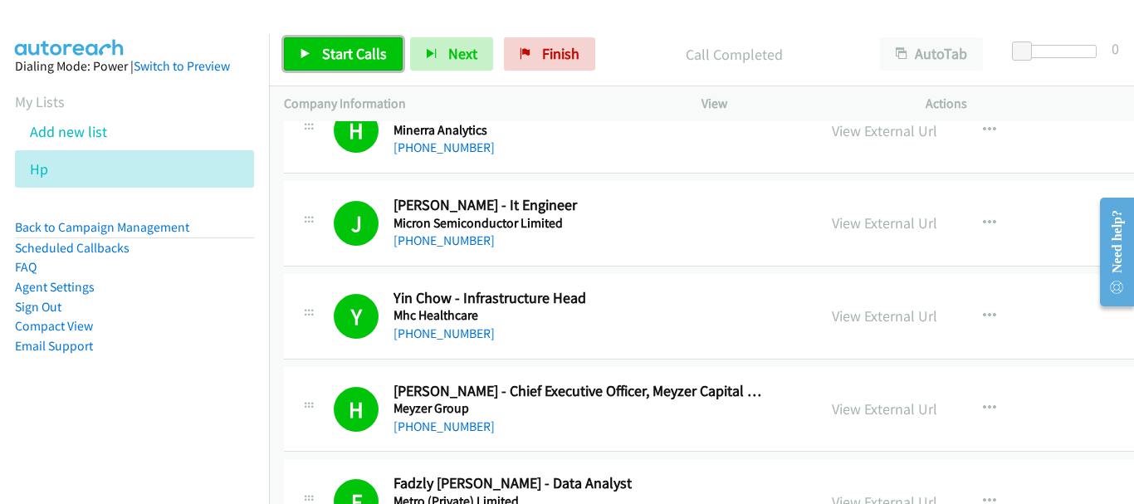
click at [333, 55] on span "Start Calls" at bounding box center [354, 53] width 65 height 19
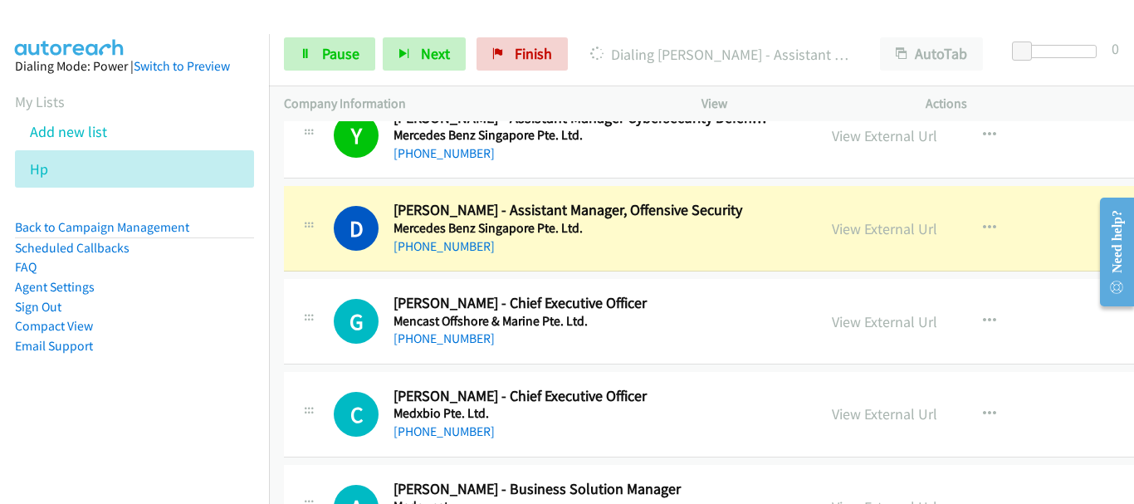
scroll to position [14849, 0]
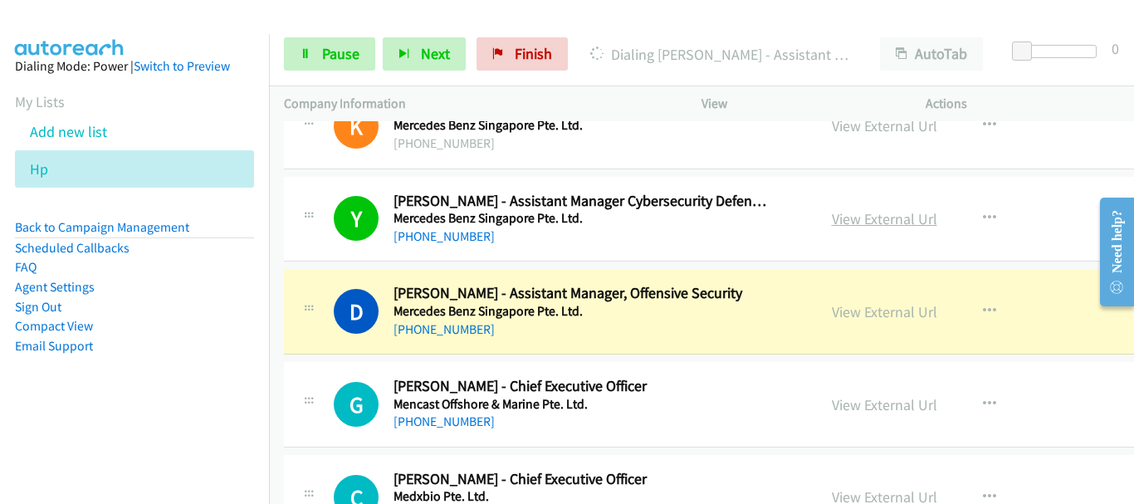
click at [851, 221] on link "View External Url" at bounding box center [884, 218] width 105 height 19
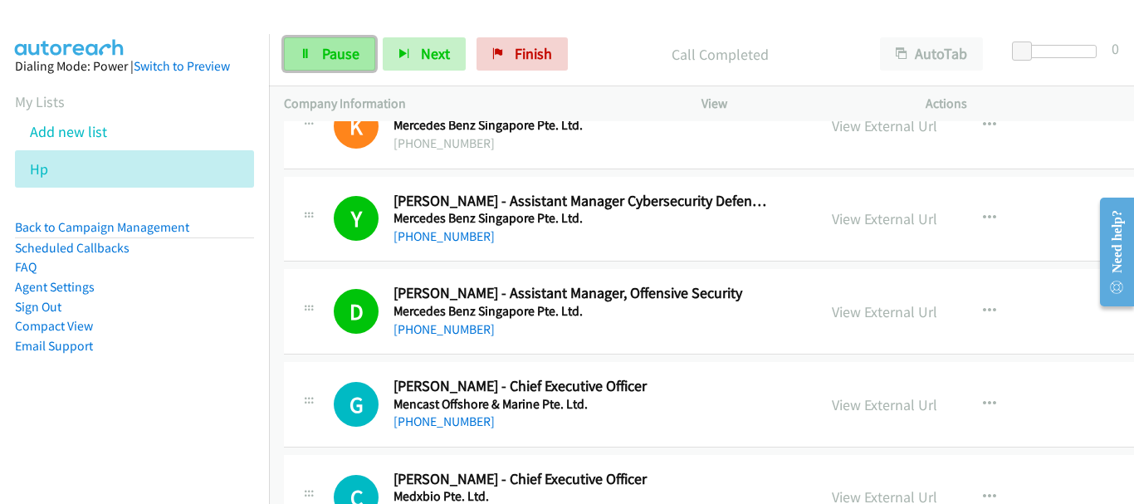
click at [339, 47] on span "Pause" at bounding box center [340, 53] width 37 height 19
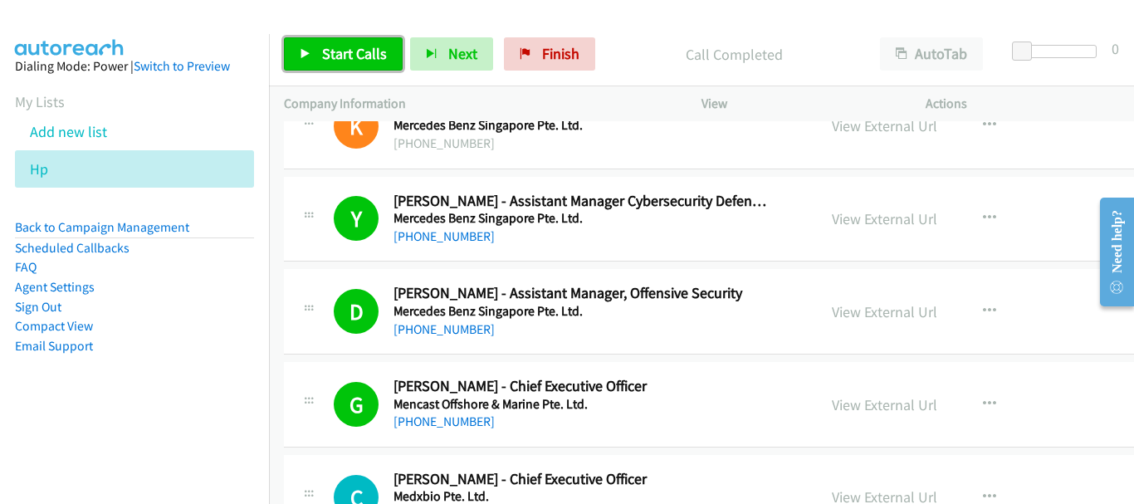
click at [334, 55] on span "Start Calls" at bounding box center [354, 53] width 65 height 19
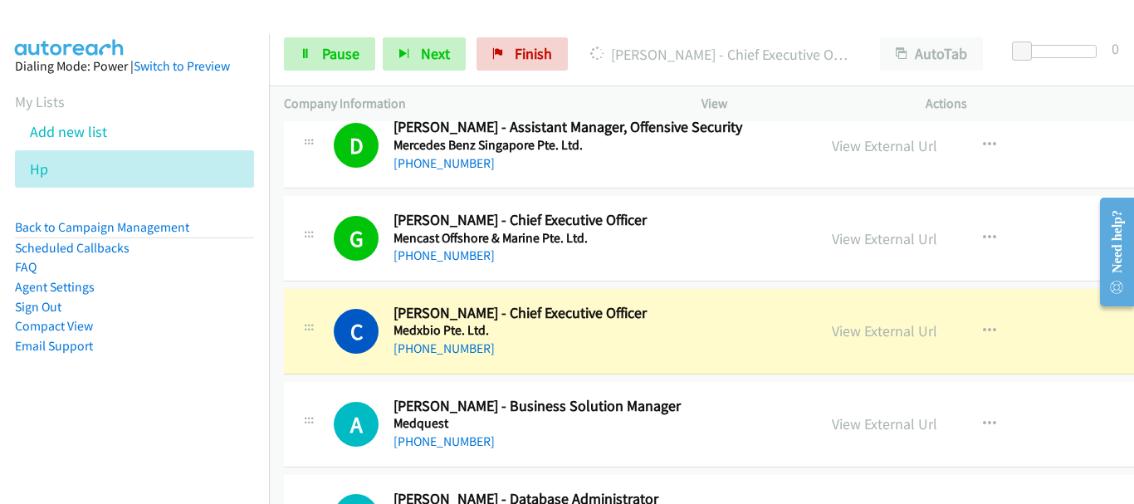
scroll to position [15098, 0]
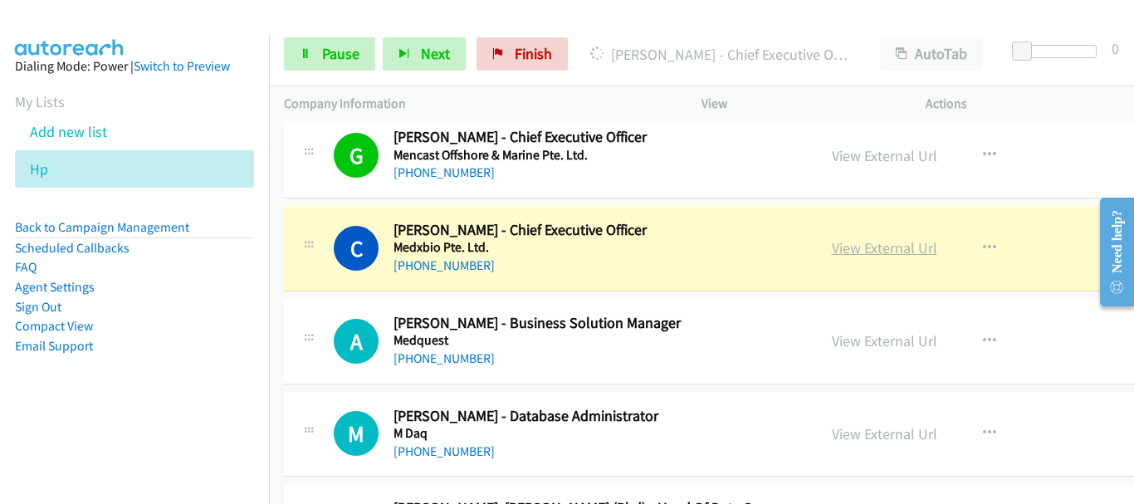
click at [842, 246] on link "View External Url" at bounding box center [884, 247] width 105 height 19
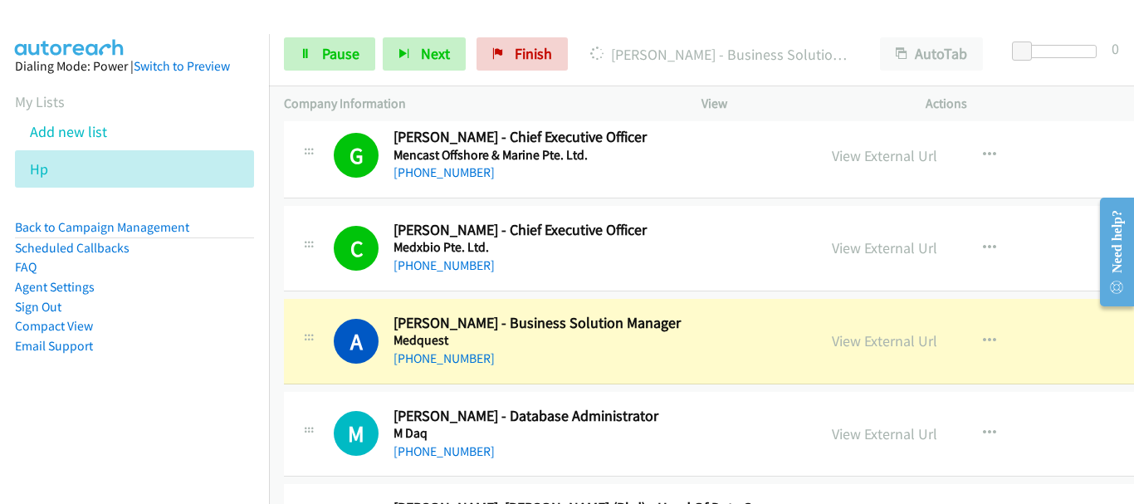
scroll to position [15181, 0]
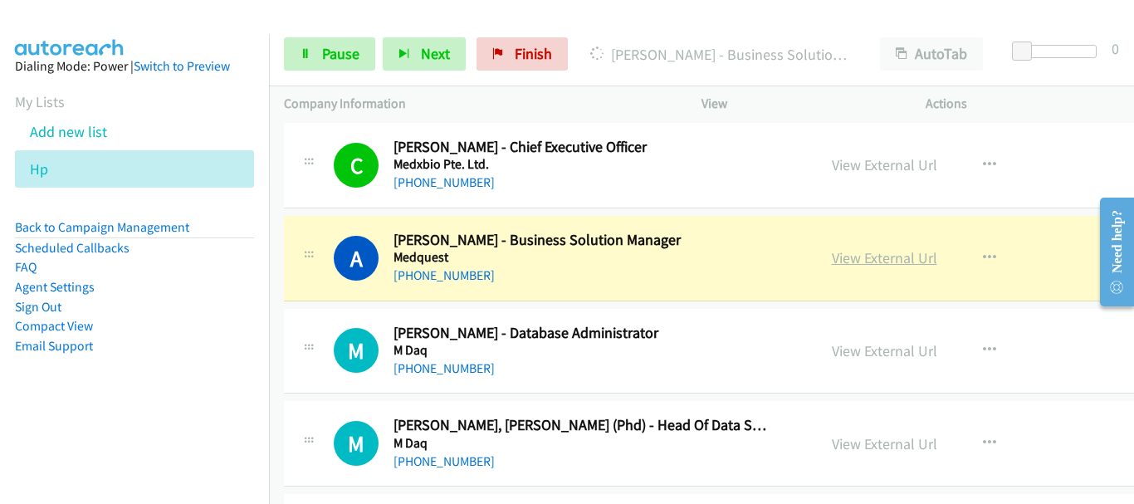
click at [876, 259] on link "View External Url" at bounding box center [884, 257] width 105 height 19
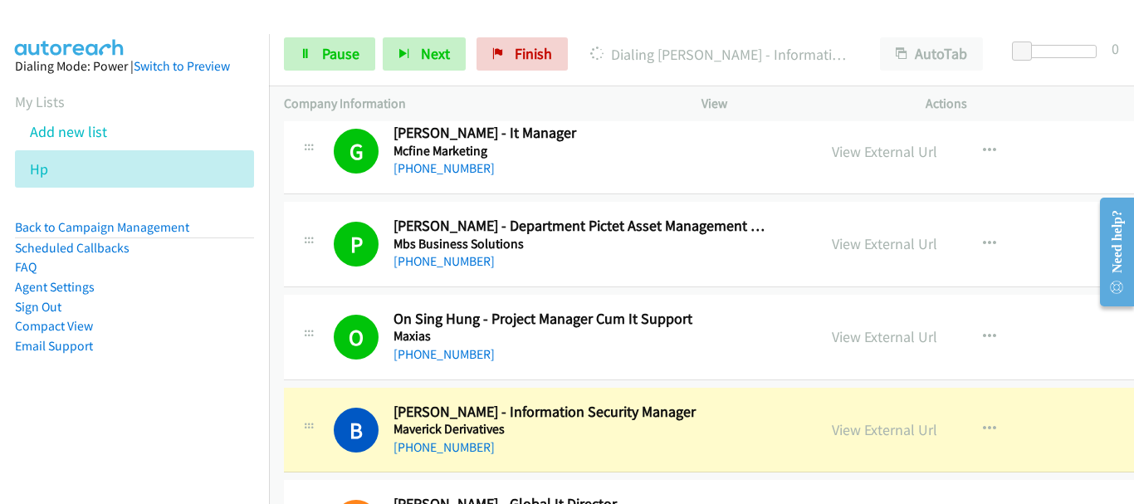
scroll to position [15761, 0]
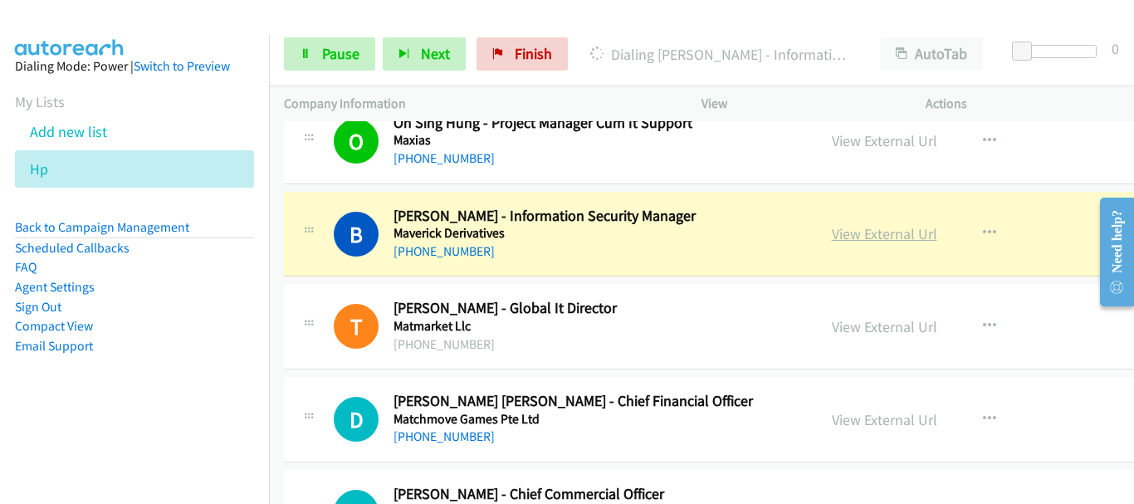
click at [871, 237] on link "View External Url" at bounding box center [884, 233] width 105 height 19
click at [349, 44] on span "Pause" at bounding box center [340, 53] width 37 height 19
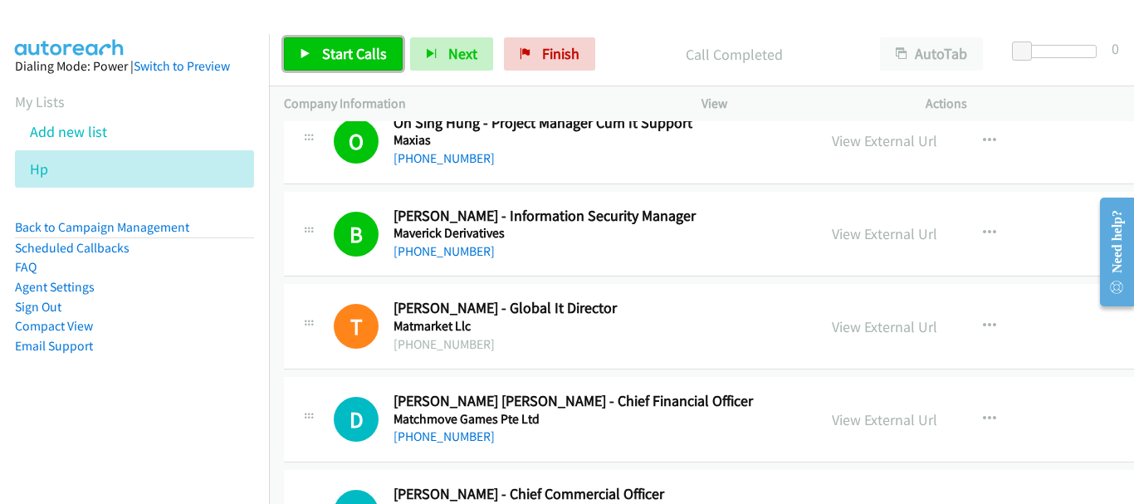
click at [359, 42] on link "Start Calls" at bounding box center [343, 53] width 119 height 33
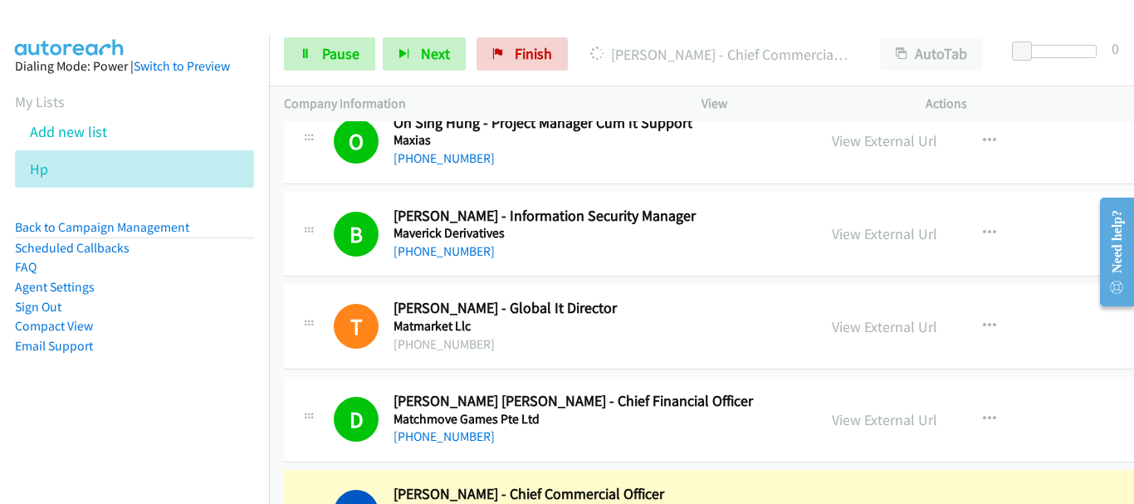
scroll to position [16093, 0]
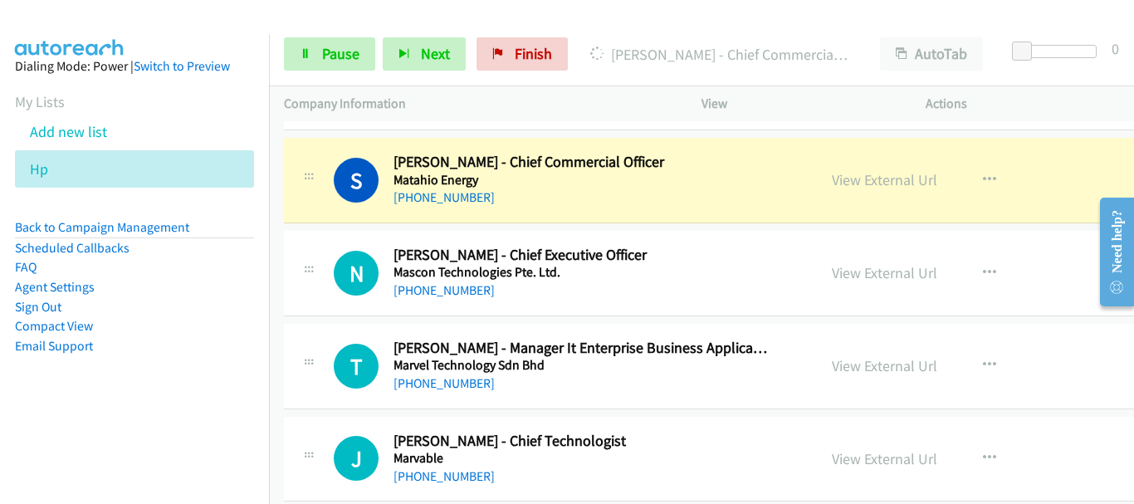
click at [1063, 182] on div "S Callback Scheduled Stephane Bigard - Chief Commercial Officer Matahio Energy …" at bounding box center [786, 180] width 1005 height 85
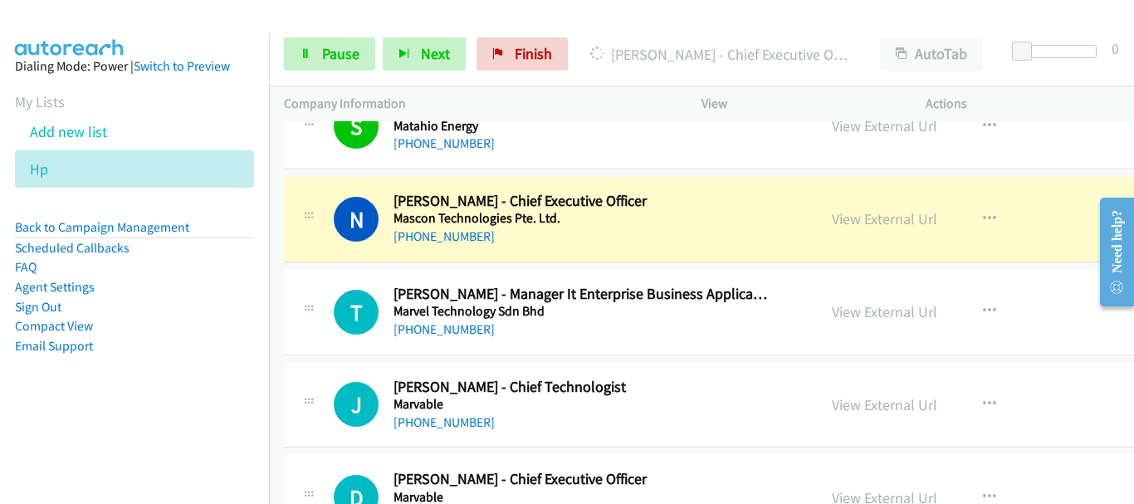
scroll to position [16176, 0]
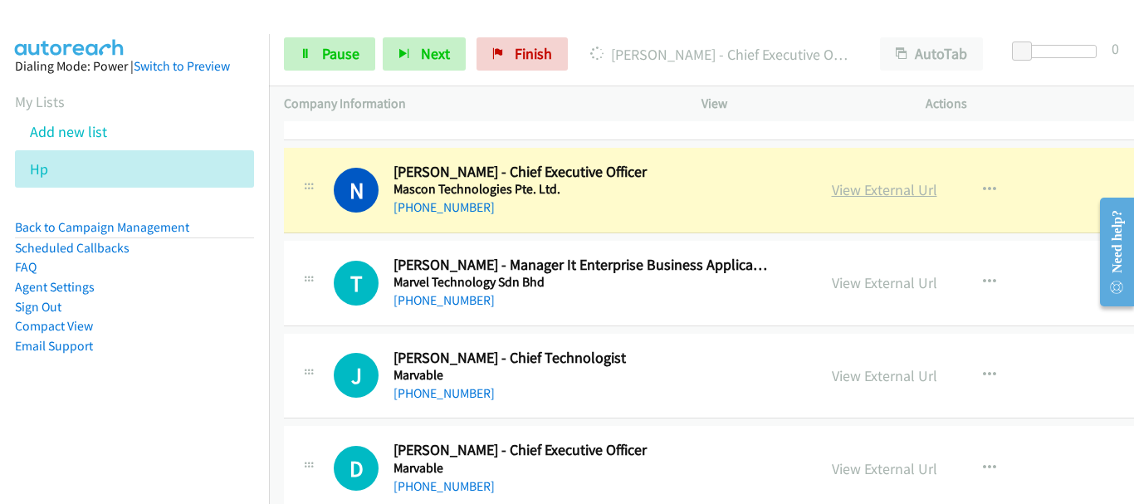
click at [891, 195] on link "View External Url" at bounding box center [884, 189] width 105 height 19
click at [348, 54] on span "Pause" at bounding box center [340, 53] width 37 height 19
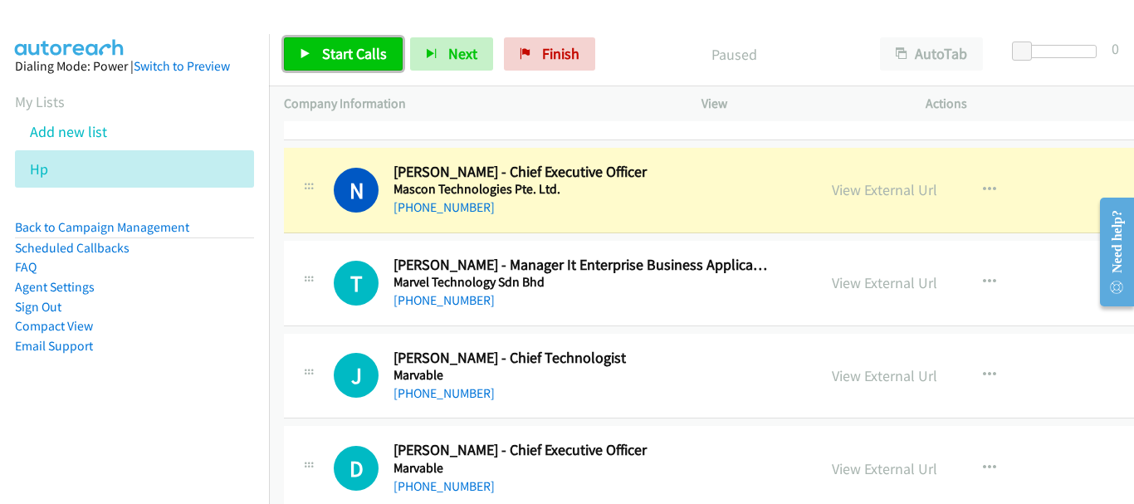
click at [334, 53] on span "Start Calls" at bounding box center [354, 53] width 65 height 19
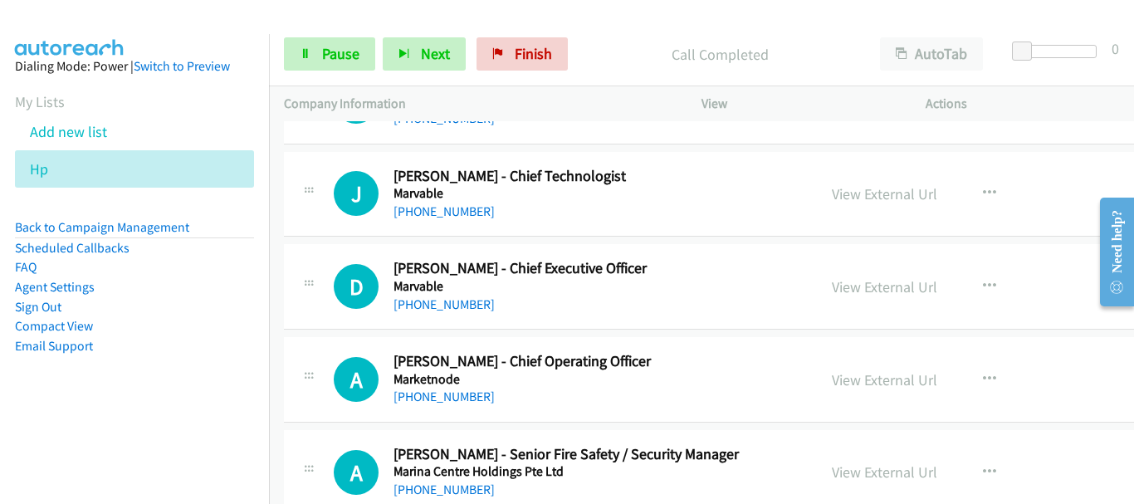
scroll to position [16342, 0]
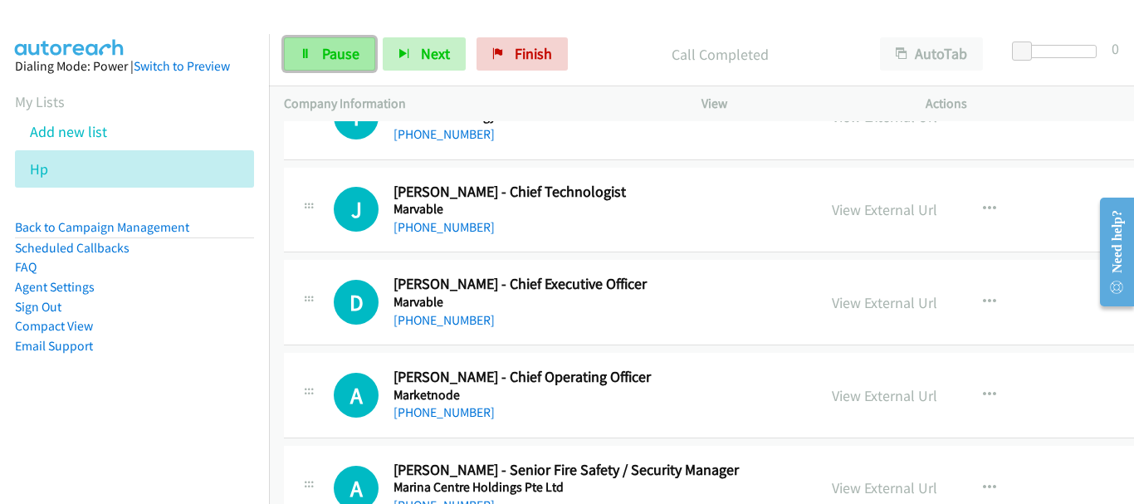
click at [329, 53] on span "Pause" at bounding box center [340, 53] width 37 height 19
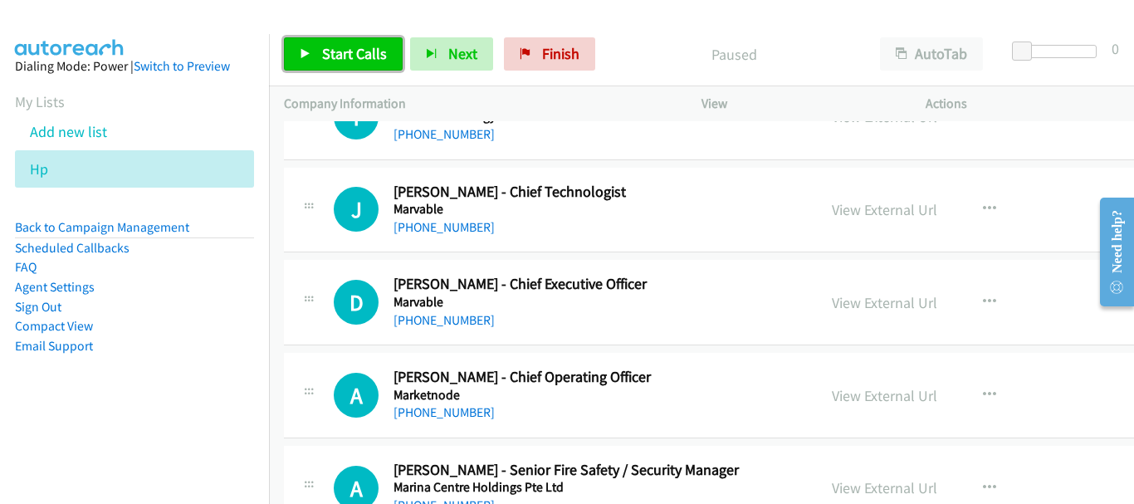
click at [348, 66] on link "Start Calls" at bounding box center [343, 53] width 119 height 33
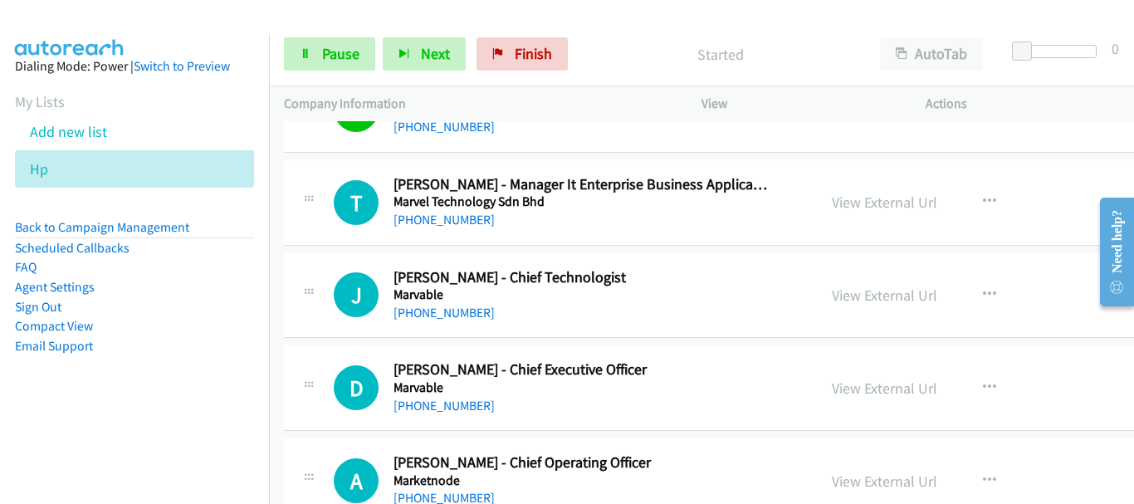
scroll to position [16259, 0]
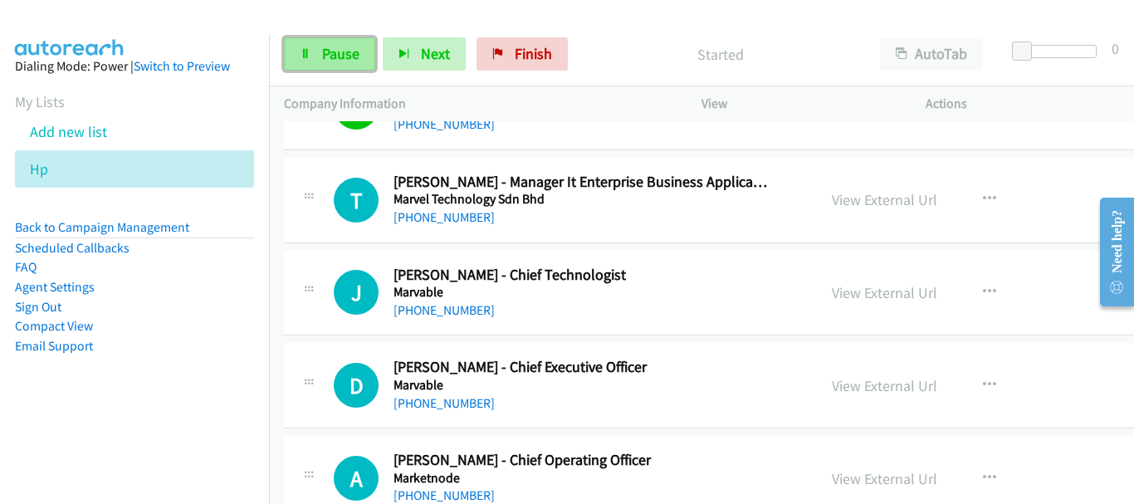
click at [324, 58] on span "Pause" at bounding box center [340, 53] width 37 height 19
click at [56, 169] on icon at bounding box center [57, 170] width 12 height 12
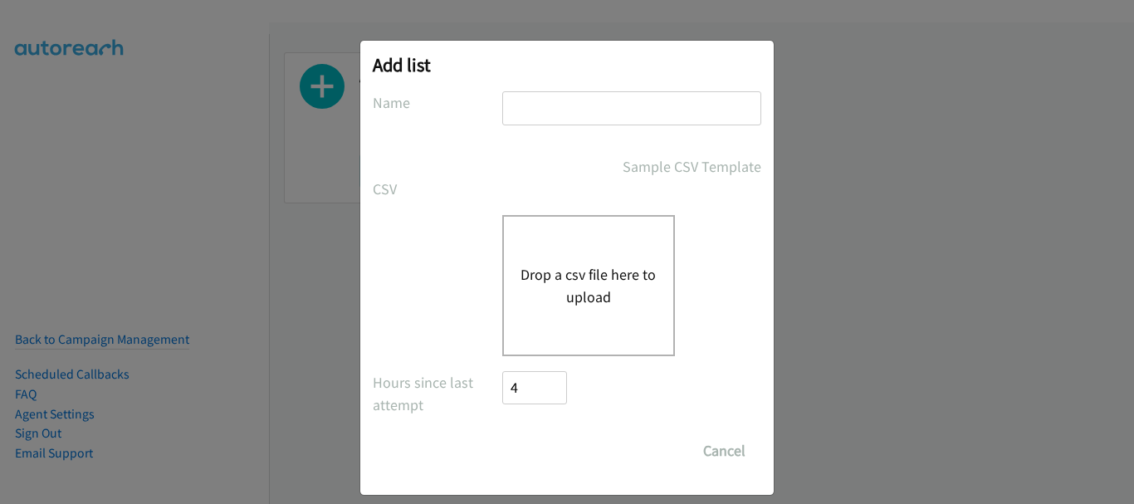
click at [539, 124] on input "text" at bounding box center [631, 108] width 259 height 34
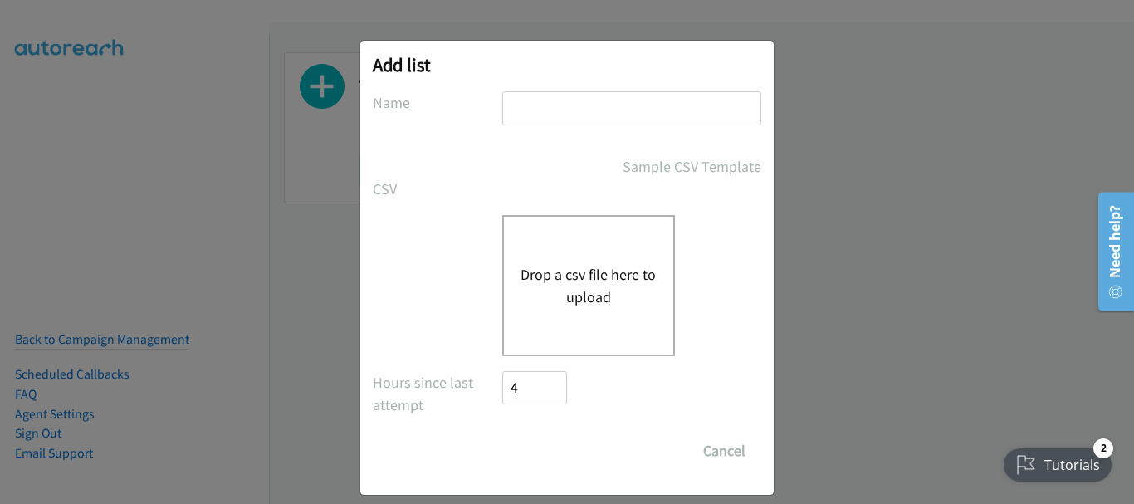
type input "hp"
drag, startPoint x: 537, startPoint y: 307, endPoint x: 612, endPoint y: 91, distance: 228.3
click at [537, 307] on button "Drop a csv file here to upload" at bounding box center [588, 285] width 136 height 45
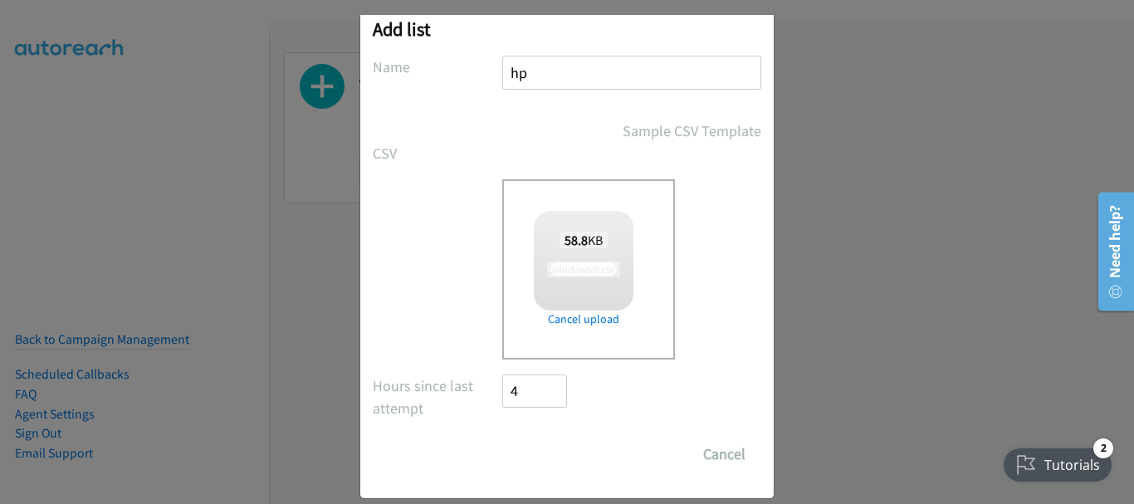
scroll to position [56, 0]
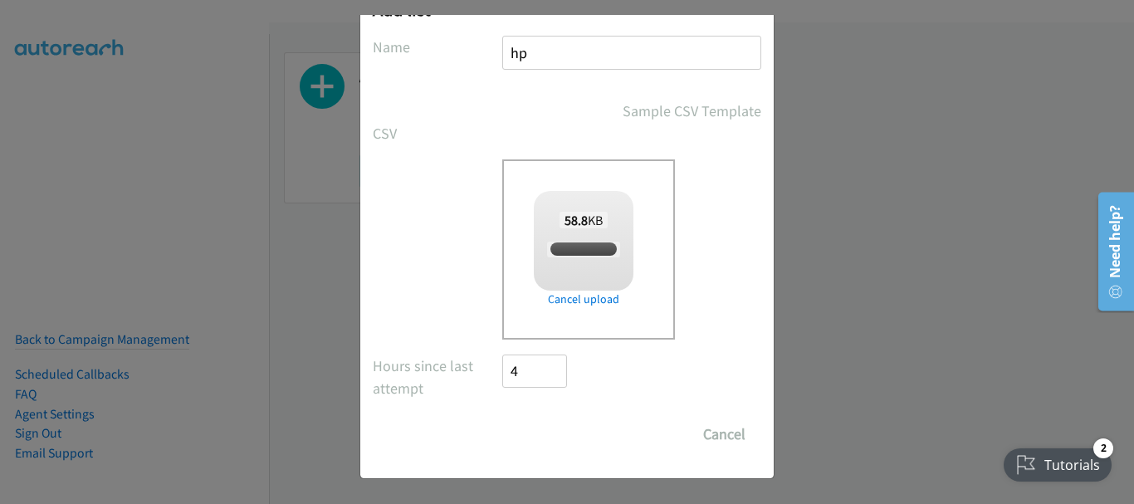
checkbox input "true"
click at [544, 432] on input "Save List" at bounding box center [545, 433] width 87 height 33
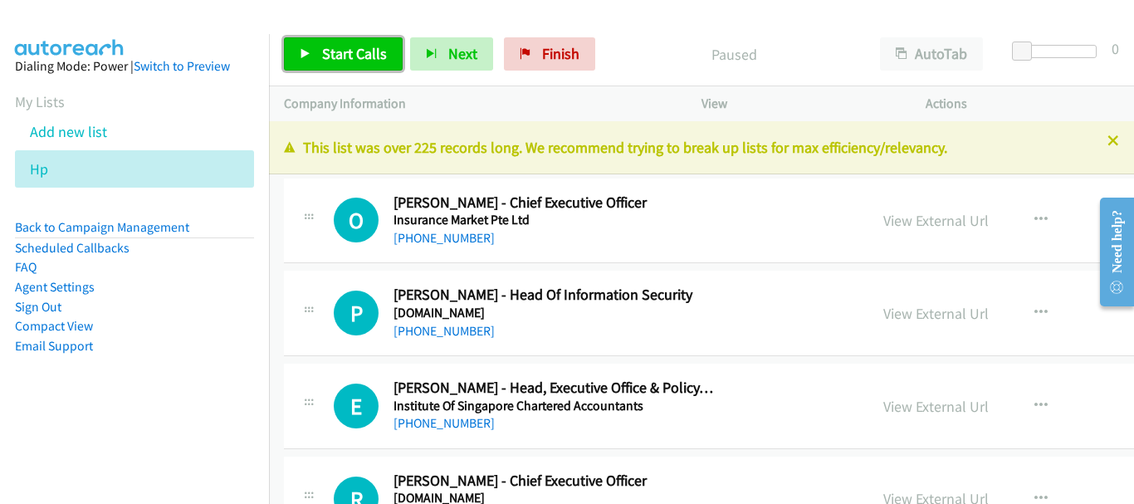
click at [342, 46] on span "Start Calls" at bounding box center [354, 53] width 65 height 19
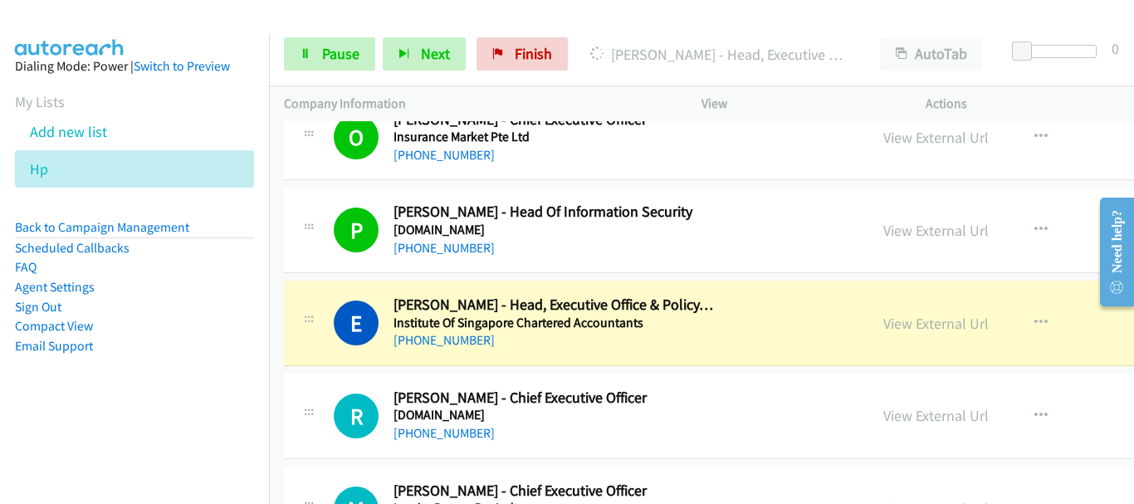
scroll to position [166, 0]
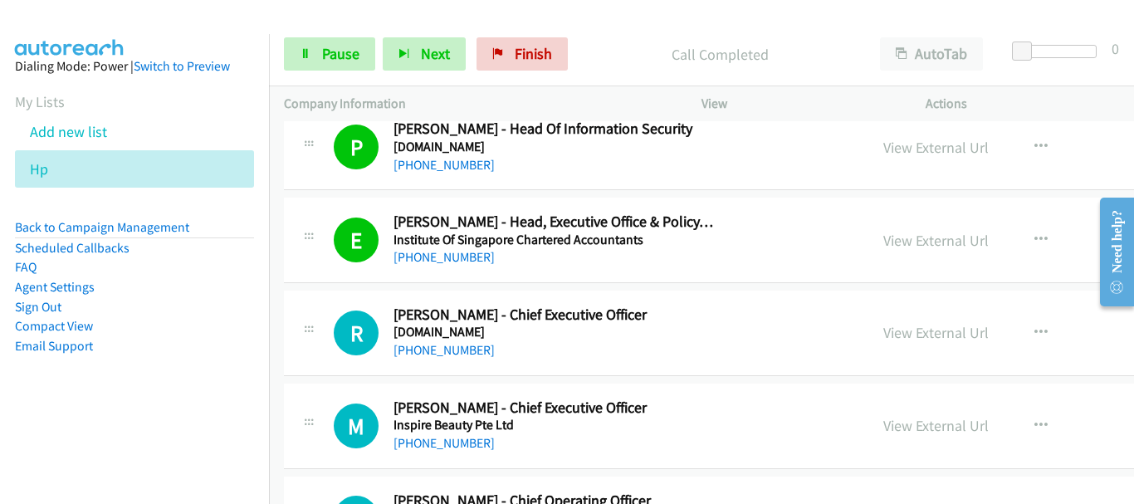
click at [318, 33] on div "Start Calls Pause Next Finish Call Completed AutoTab AutoTab 0" at bounding box center [701, 54] width 865 height 64
click at [348, 64] on link "Pause" at bounding box center [329, 53] width 91 height 33
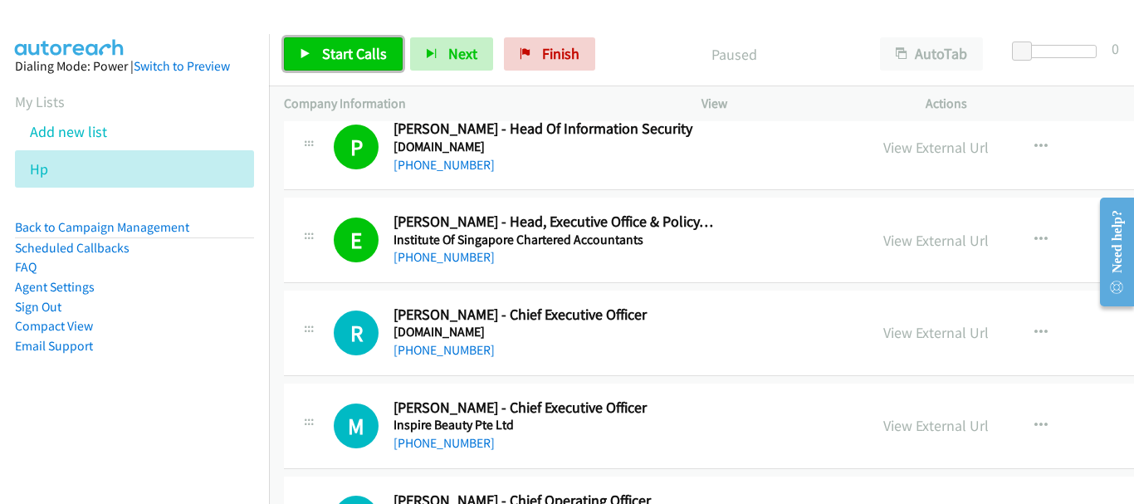
click at [318, 53] on link "Start Calls" at bounding box center [343, 53] width 119 height 33
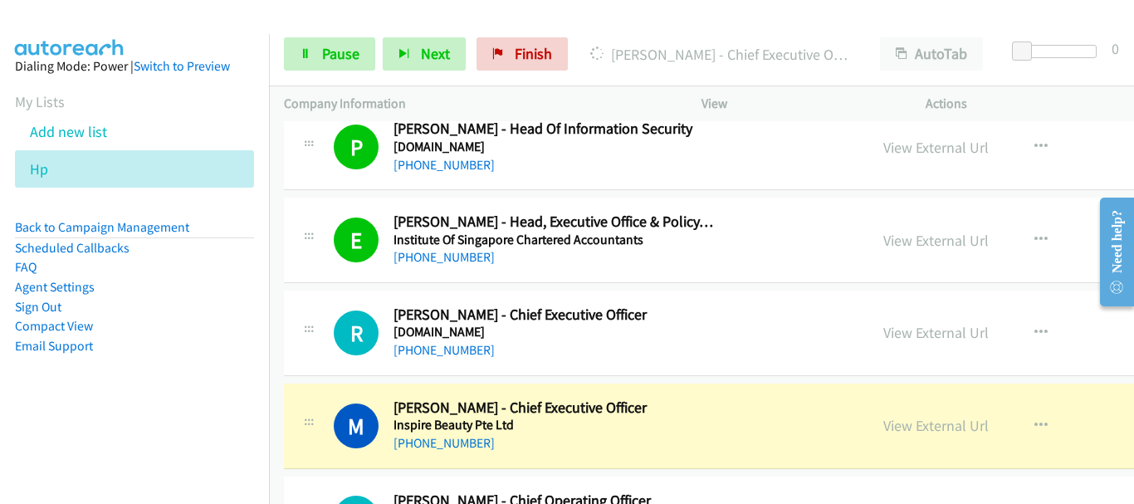
click at [67, 22] on img at bounding box center [69, 29] width 124 height 58
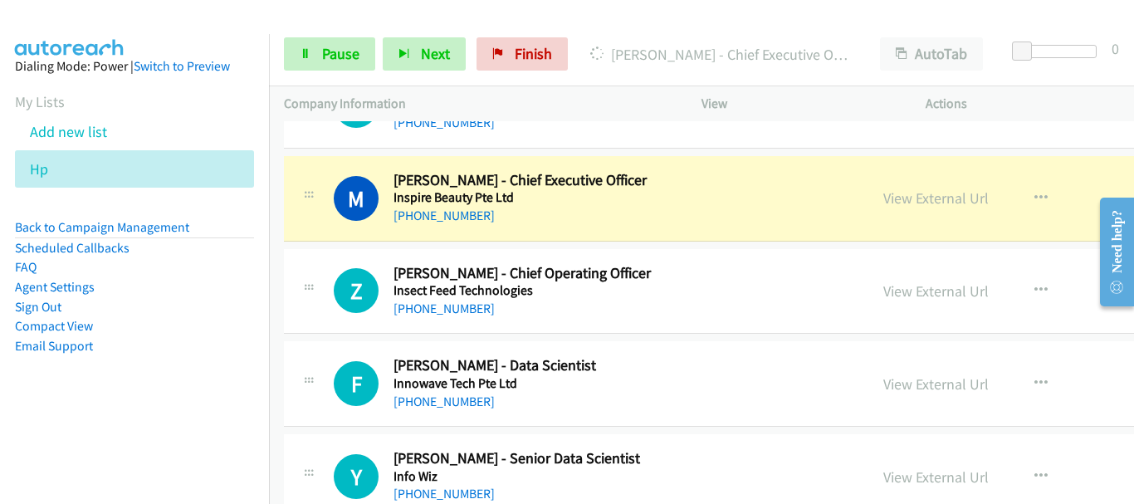
scroll to position [415, 0]
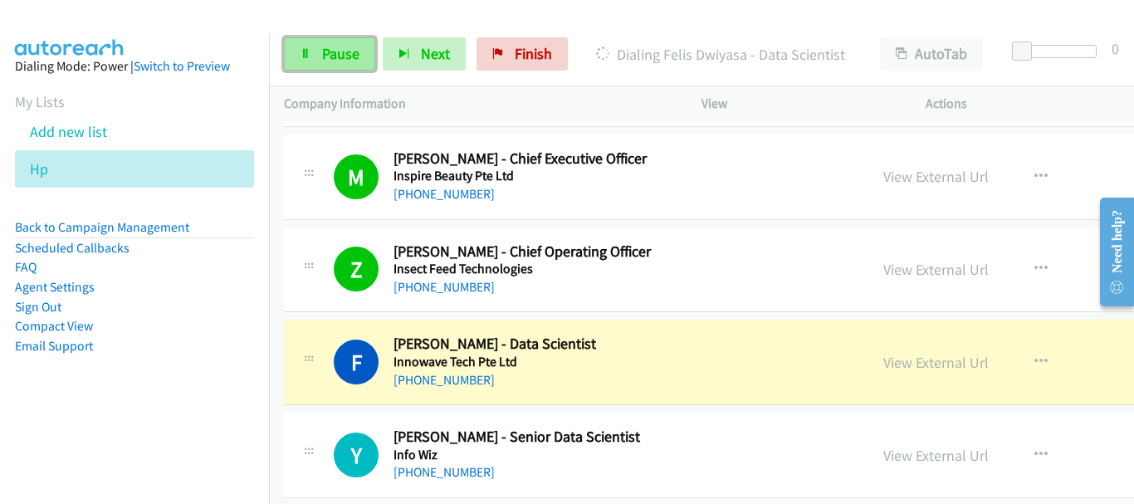
click at [290, 44] on link "Pause" at bounding box center [329, 53] width 91 height 33
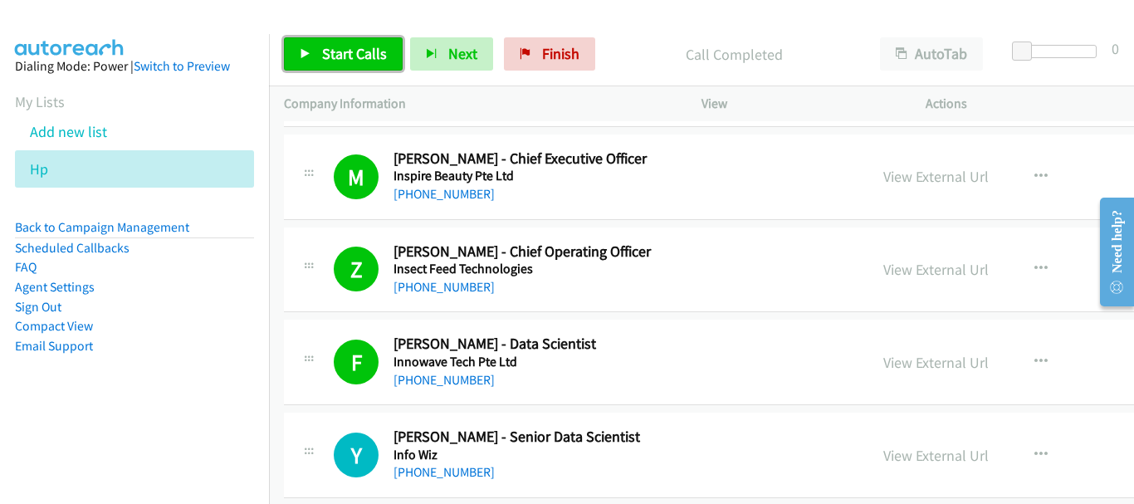
drag, startPoint x: 367, startPoint y: 59, endPoint x: 211, endPoint y: 2, distance: 166.2
click at [365, 57] on span "Start Calls" at bounding box center [354, 53] width 65 height 19
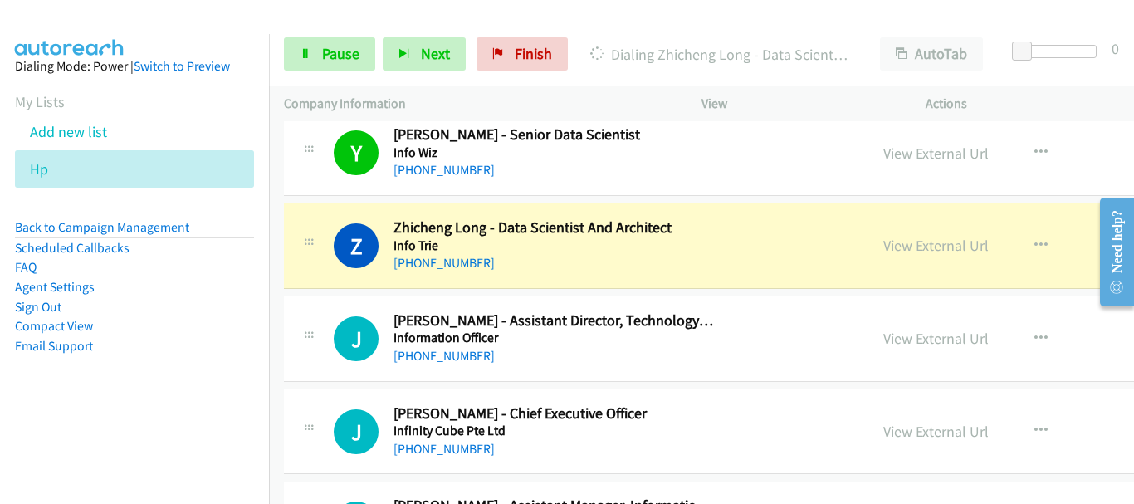
scroll to position [747, 0]
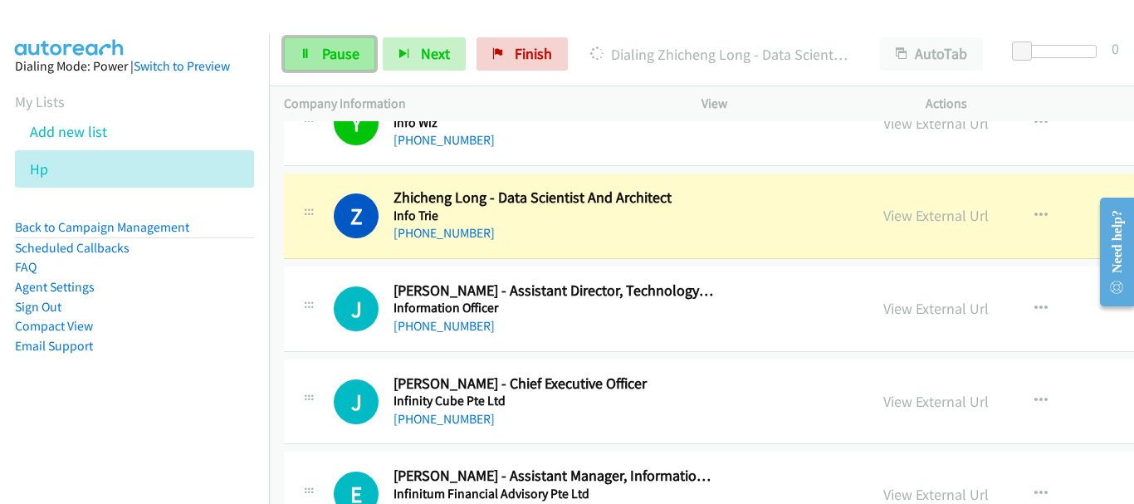
click at [320, 41] on link "Pause" at bounding box center [329, 53] width 91 height 33
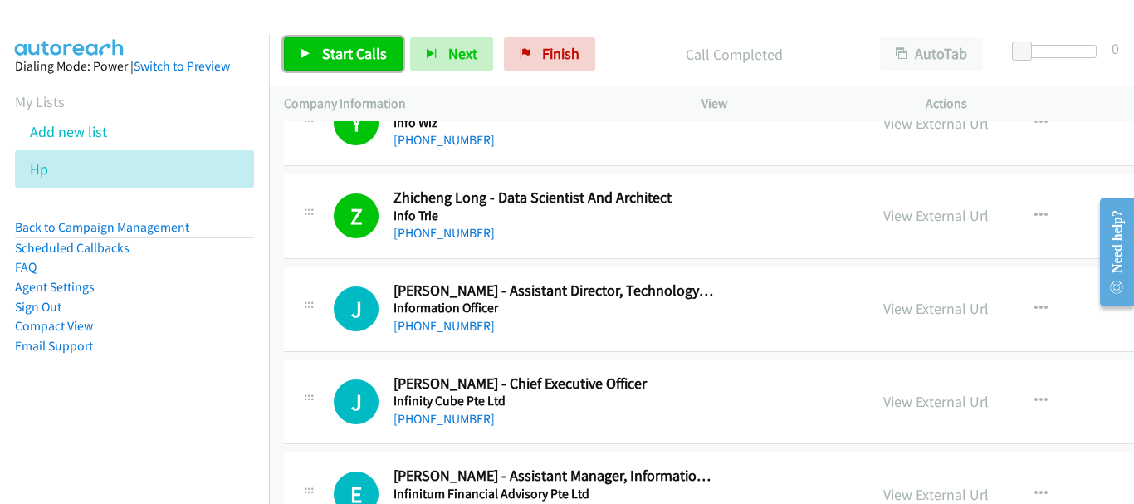
click at [373, 64] on link "Start Calls" at bounding box center [343, 53] width 119 height 33
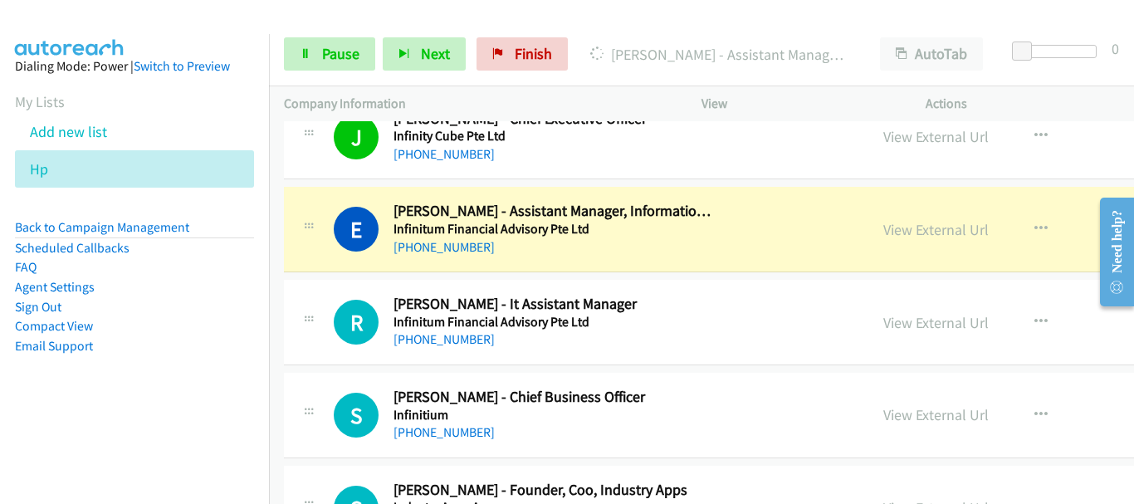
scroll to position [1079, 0]
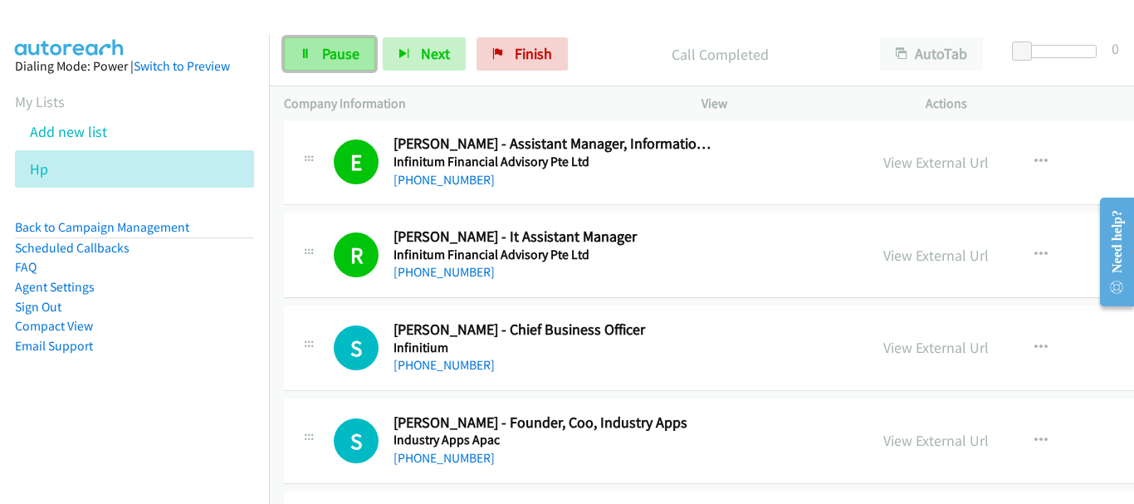
click at [319, 63] on link "Pause" at bounding box center [329, 53] width 91 height 33
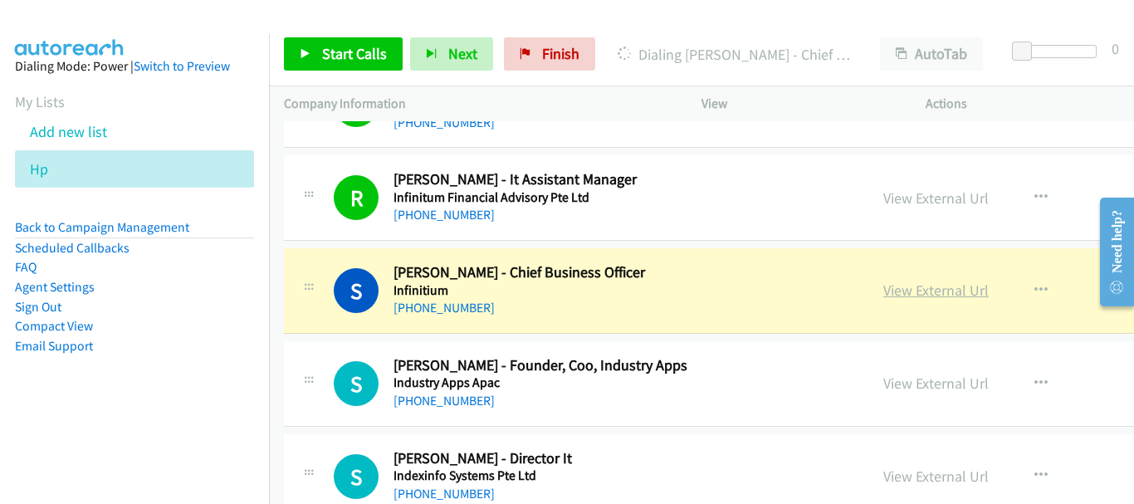
scroll to position [1162, 0]
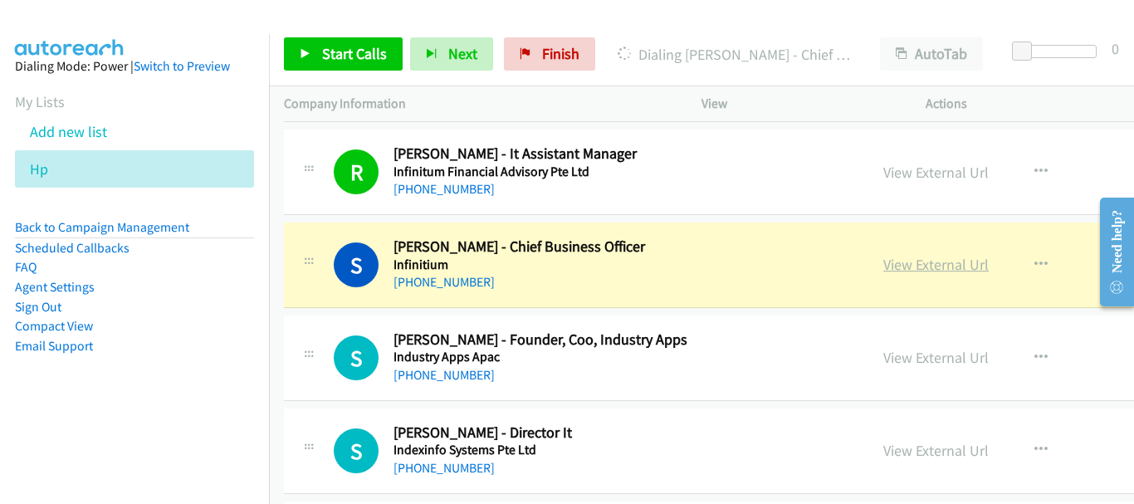
click at [920, 263] on link "View External Url" at bounding box center [935, 264] width 105 height 19
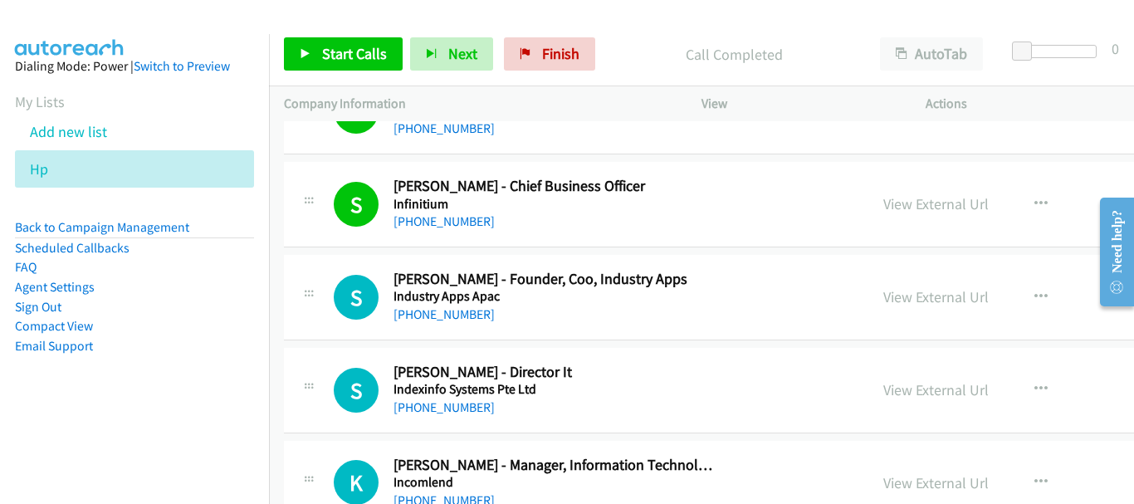
scroll to position [1245, 0]
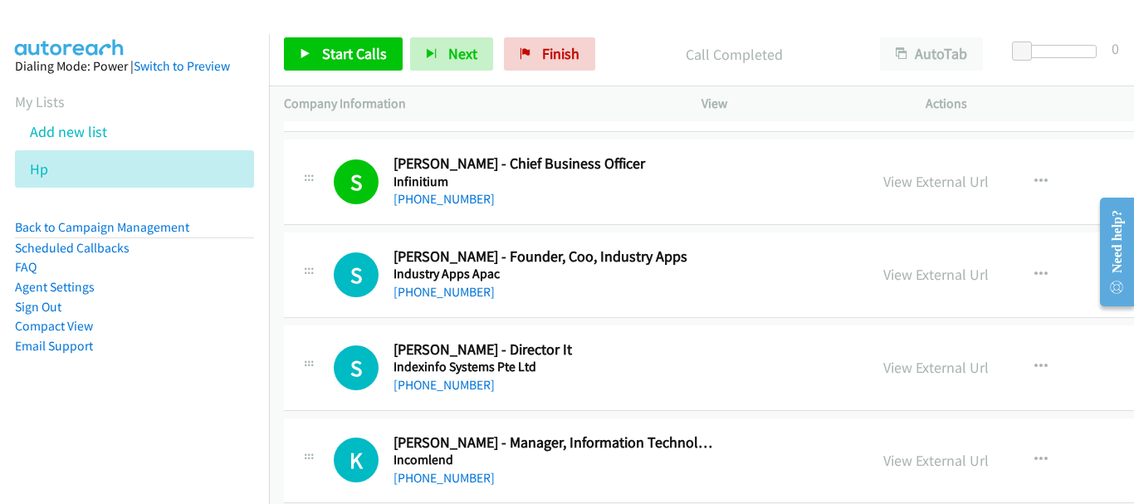
click at [5, 34] on aside "Dialing Mode: Power | Switch to Preview My Lists Add new list Hp Back to Campai…" at bounding box center [134, 232] width 269 height 397
click at [354, 59] on span "Start Calls" at bounding box center [354, 53] width 65 height 19
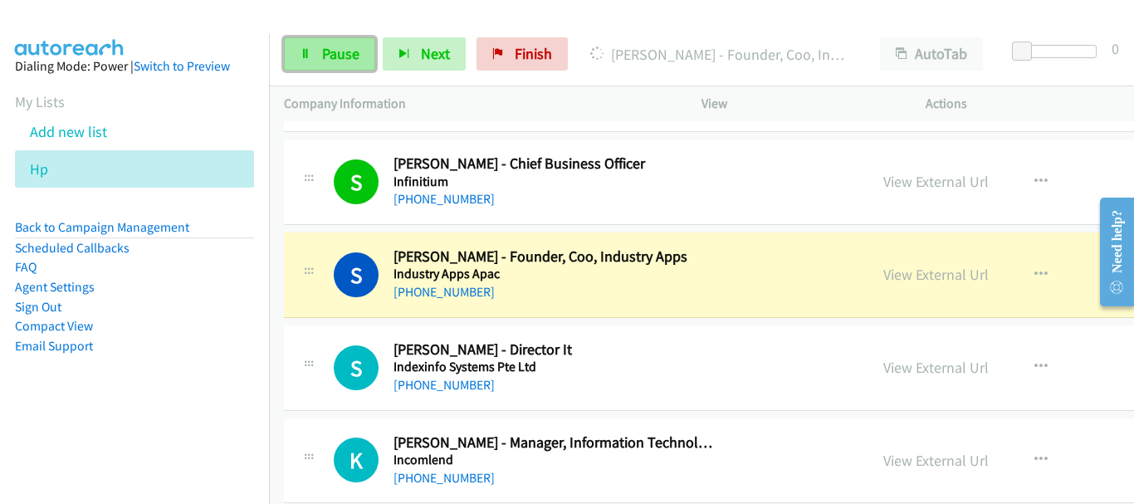
click at [349, 51] on span "Pause" at bounding box center [340, 53] width 37 height 19
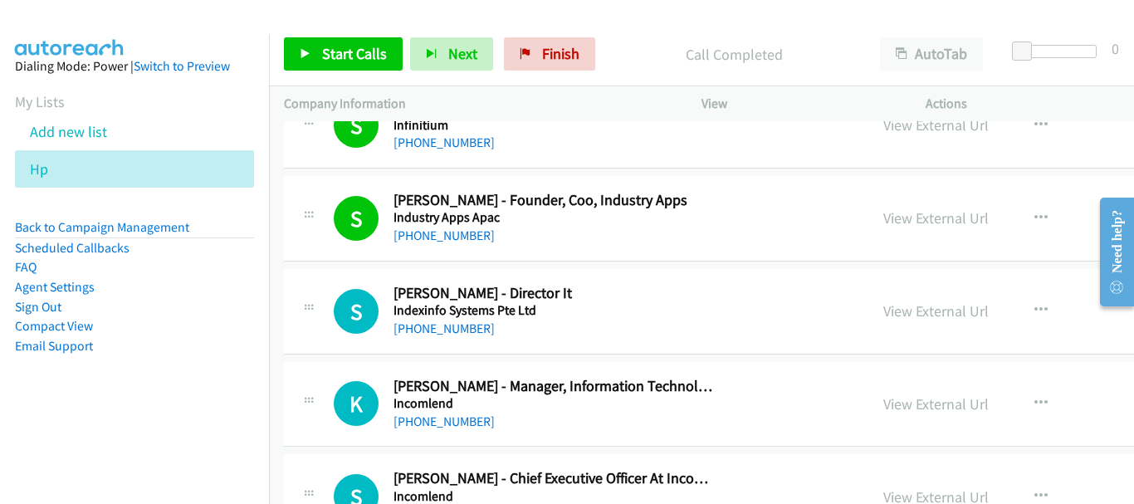
scroll to position [1328, 0]
